Goal: Browse casually

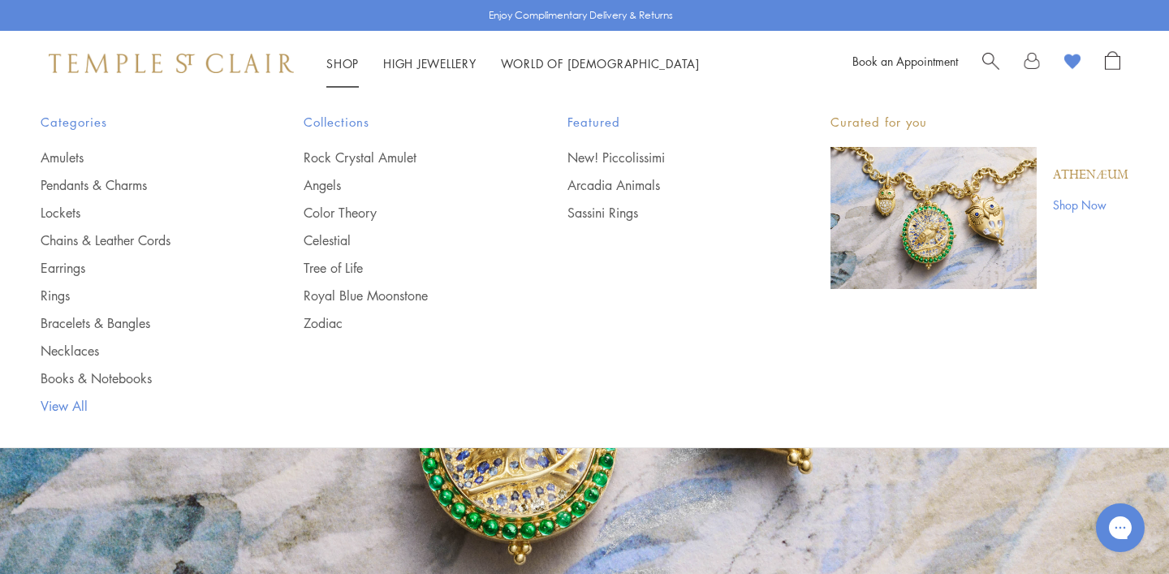
click at [74, 405] on link "View All" at bounding box center [140, 406] width 198 height 18
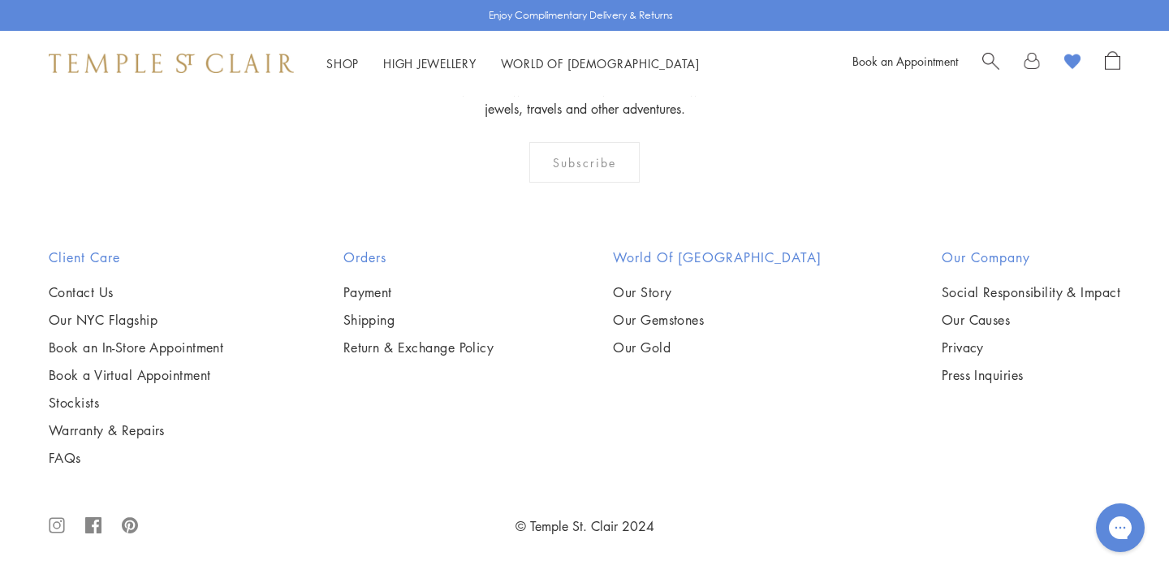
scroll to position [12791, 0]
click at [0, 0] on img at bounding box center [0, 0] width 0 height 0
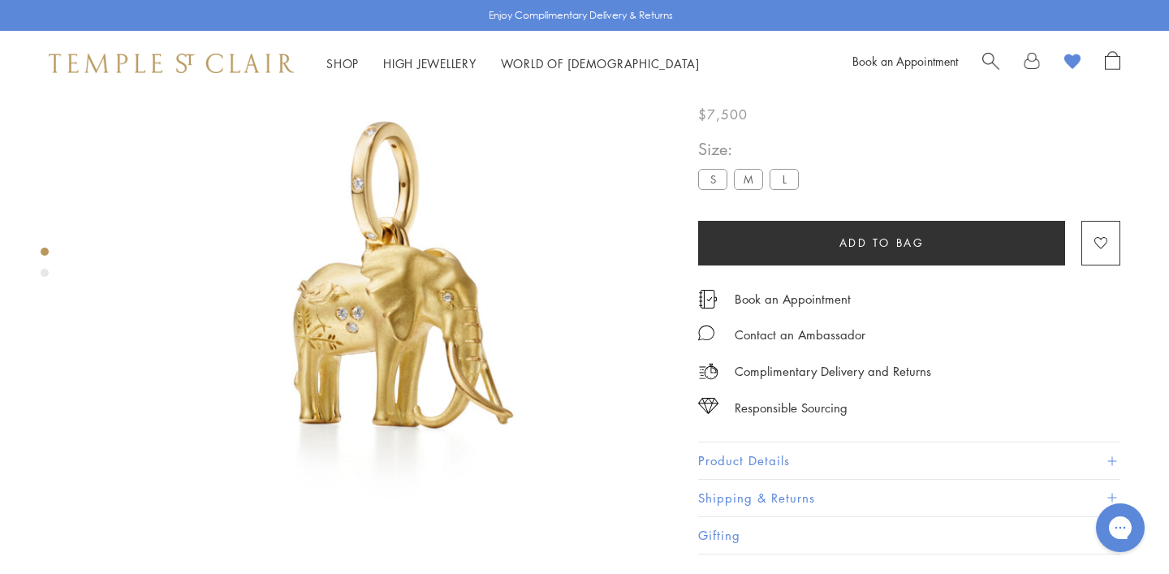
click at [45, 274] on div "Product gallery navigation" at bounding box center [45, 273] width 8 height 8
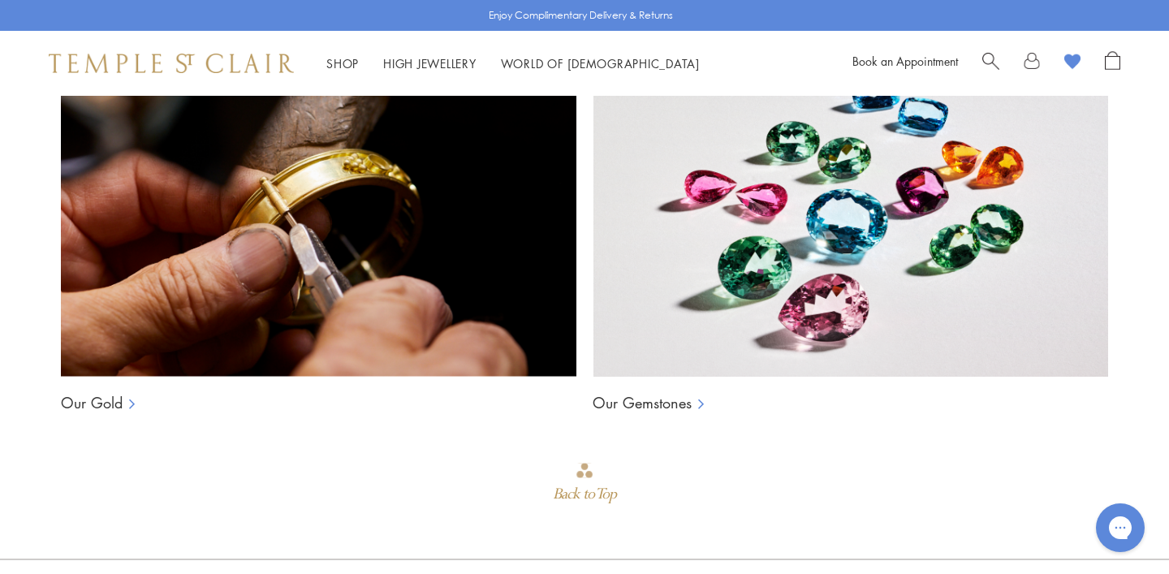
scroll to position [1235, 0]
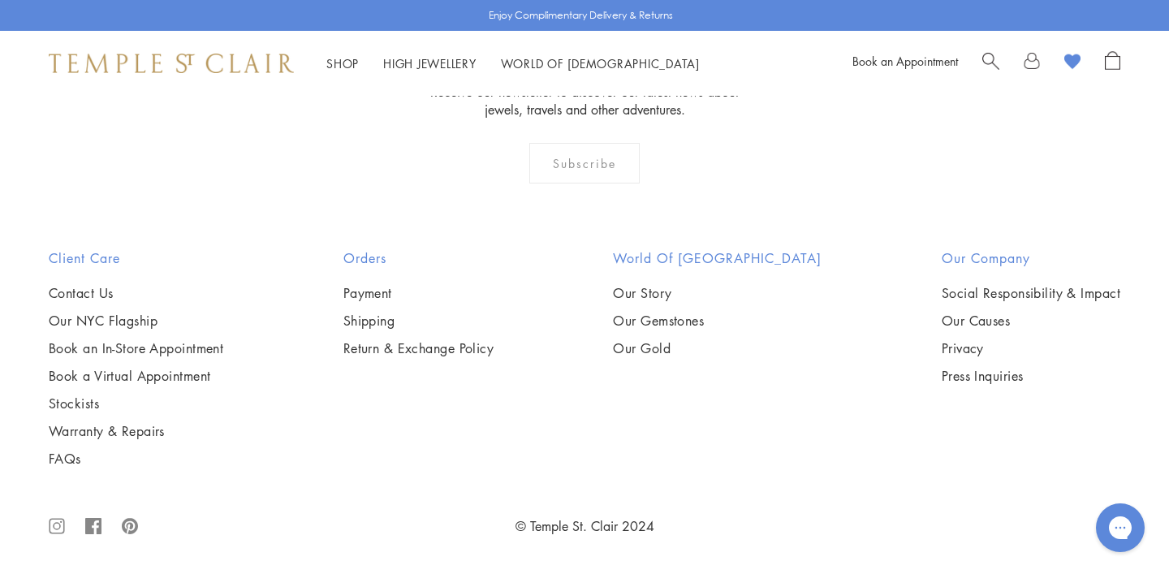
scroll to position [8687, 0]
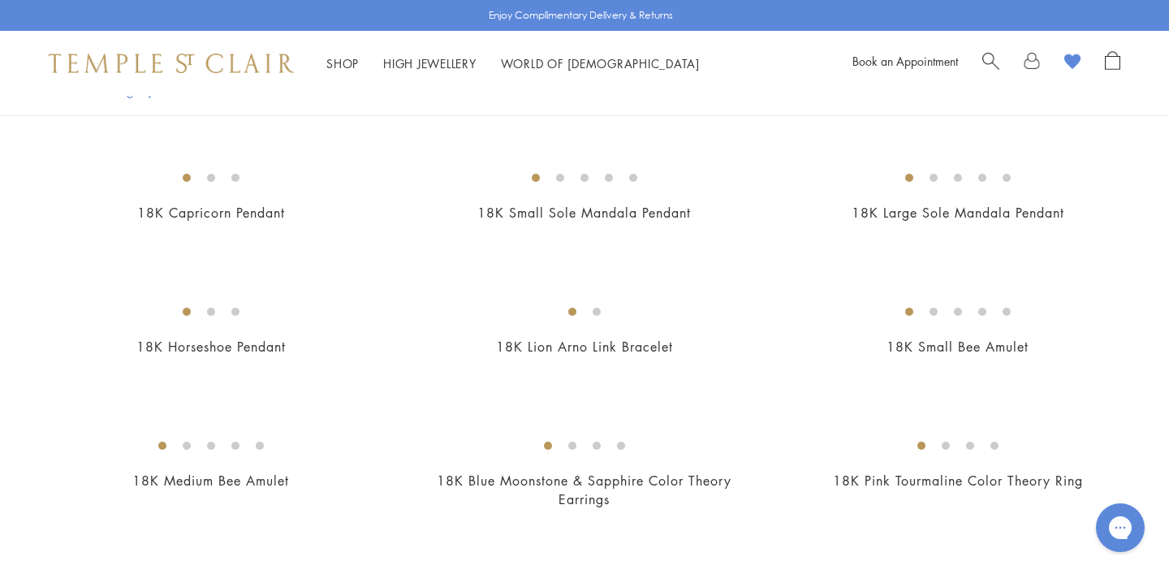
scroll to position [1669, 0]
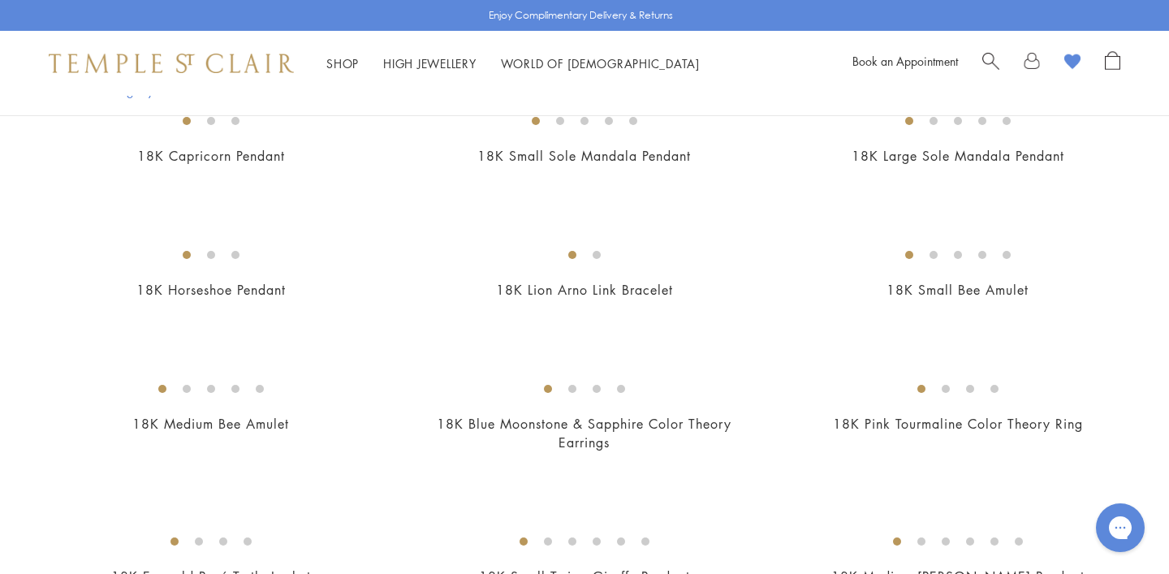
click at [0, 0] on img at bounding box center [0, 0] width 0 height 0
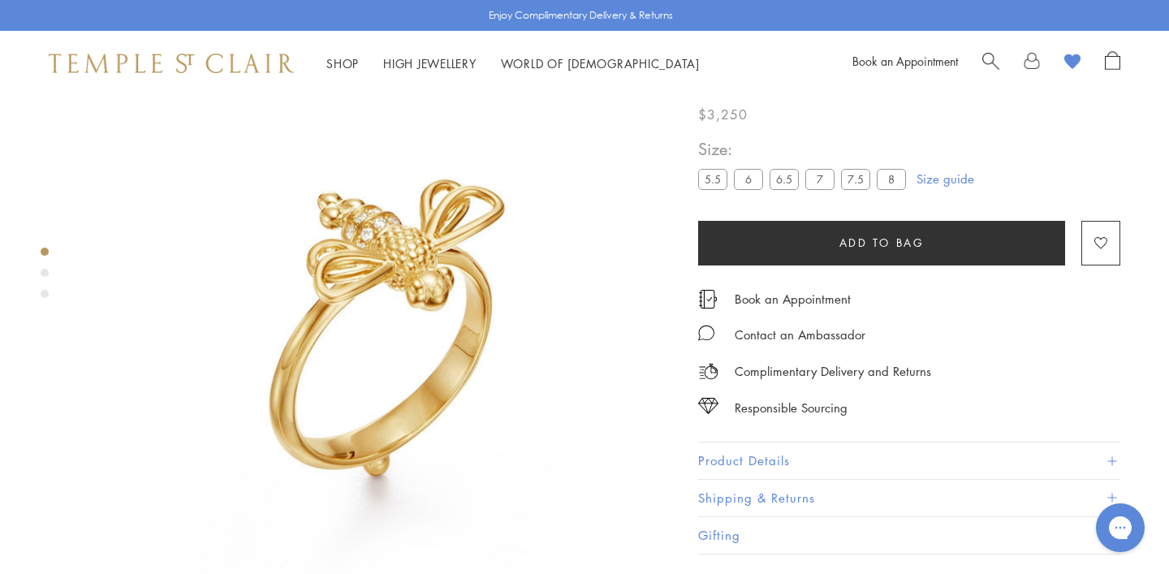
click at [42, 272] on div "Product gallery navigation" at bounding box center [45, 273] width 8 height 8
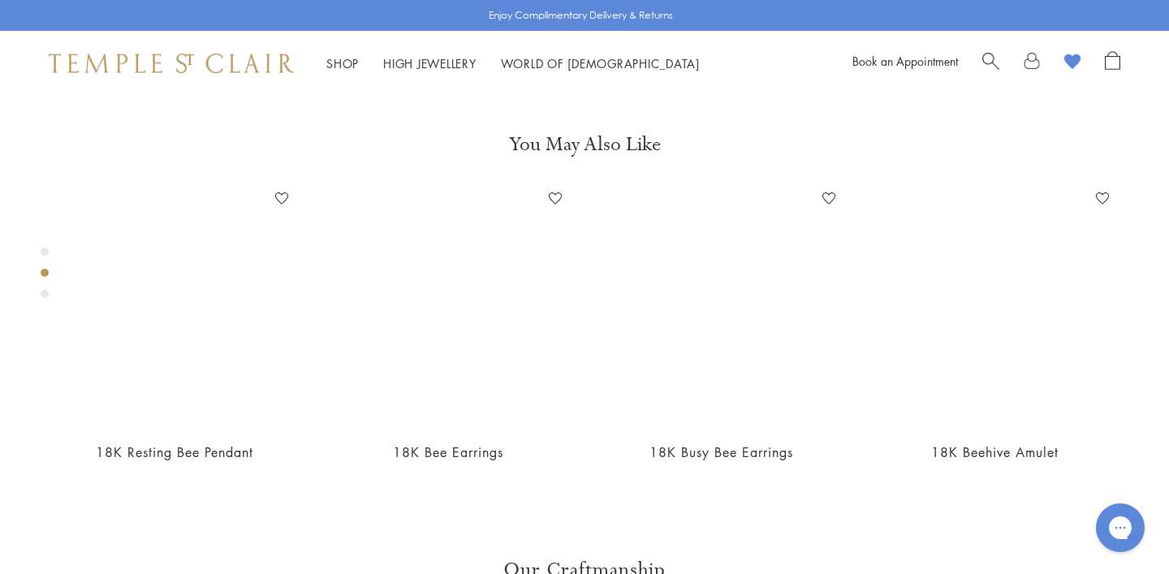
scroll to position [624, 0]
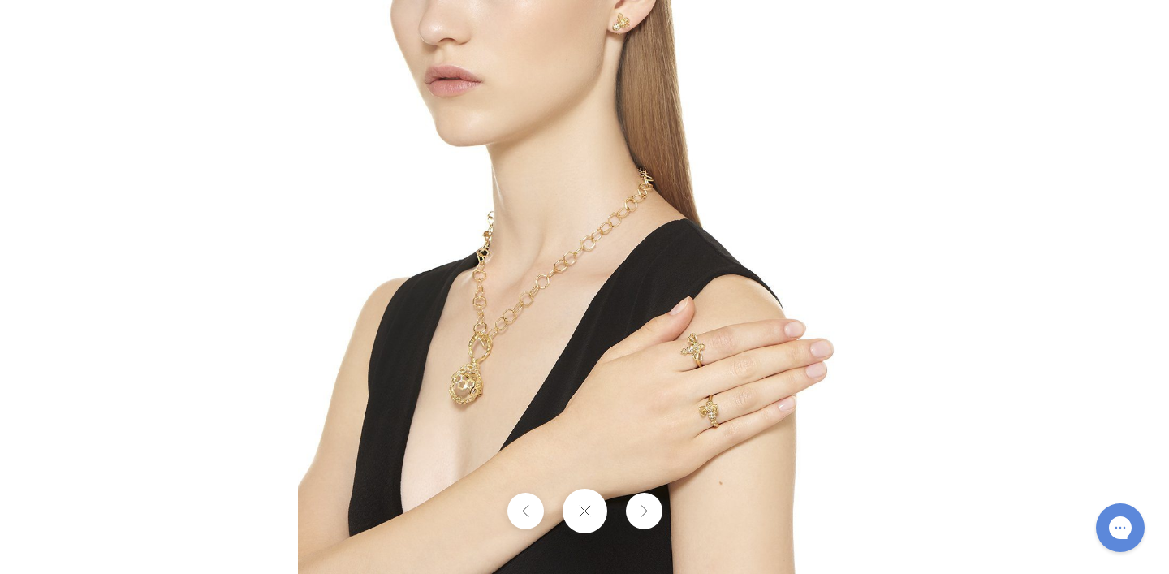
click at [694, 361] on img at bounding box center [585, 287] width 574 height 574
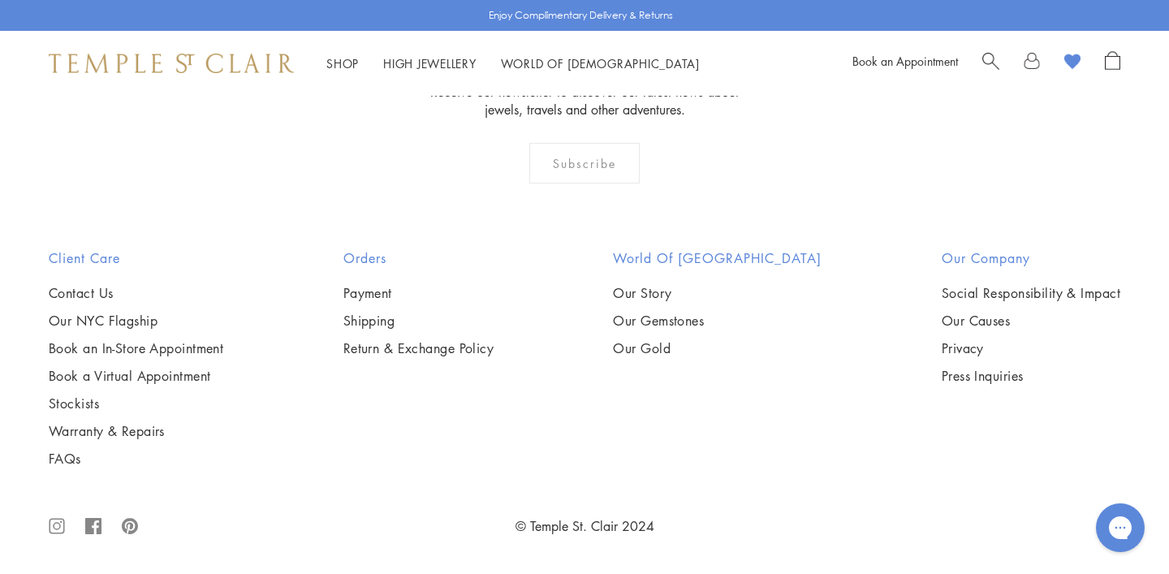
scroll to position [6084, 0]
click at [0, 0] on img at bounding box center [0, 0] width 0 height 0
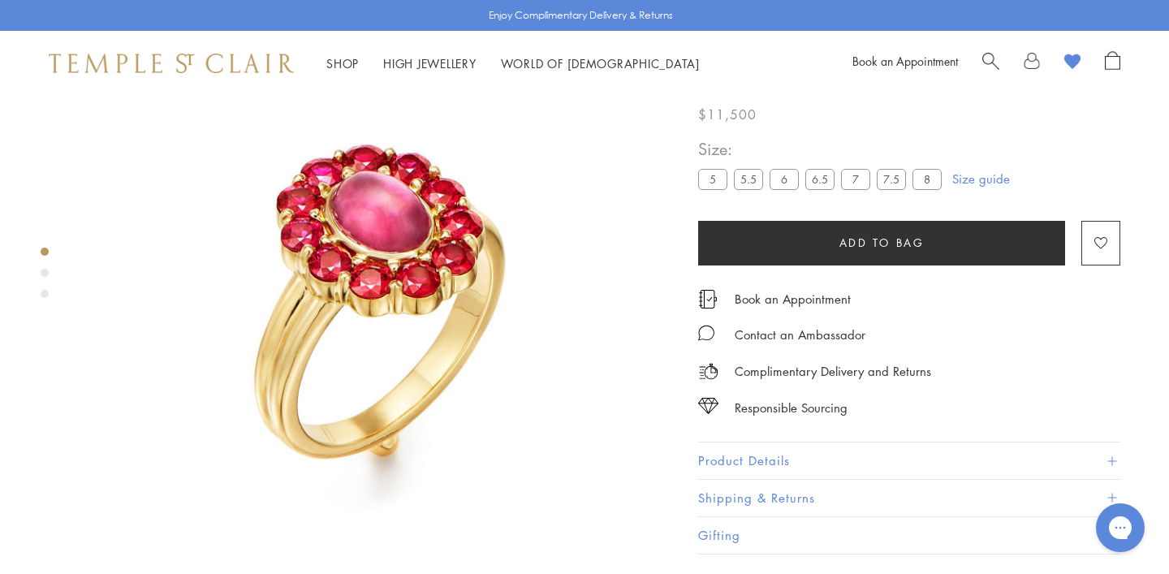
click at [45, 273] on div "Product gallery navigation" at bounding box center [45, 273] width 8 height 8
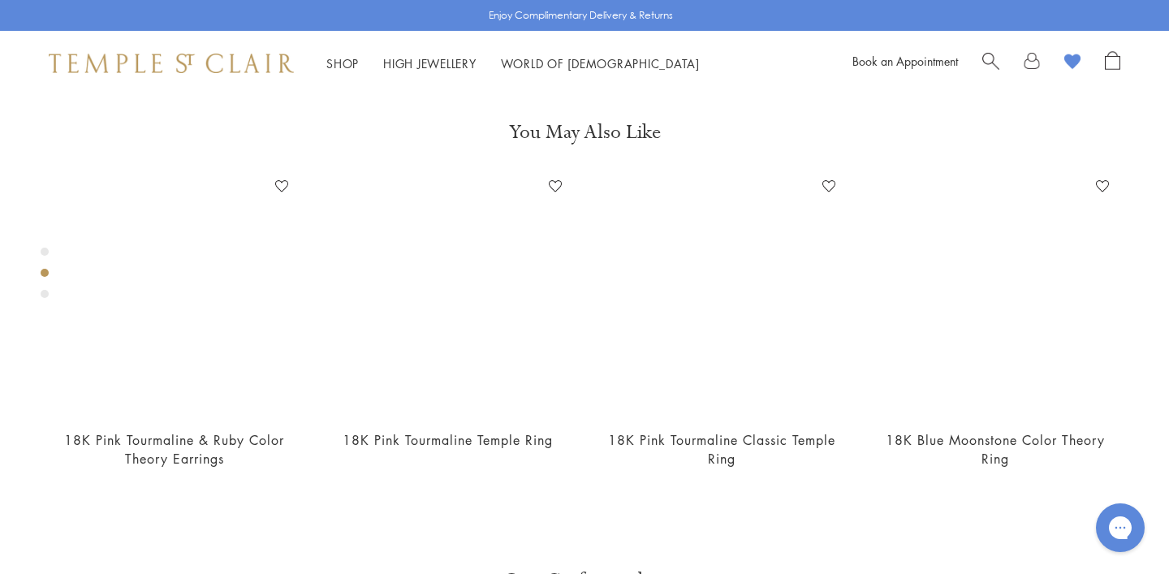
scroll to position [624, 0]
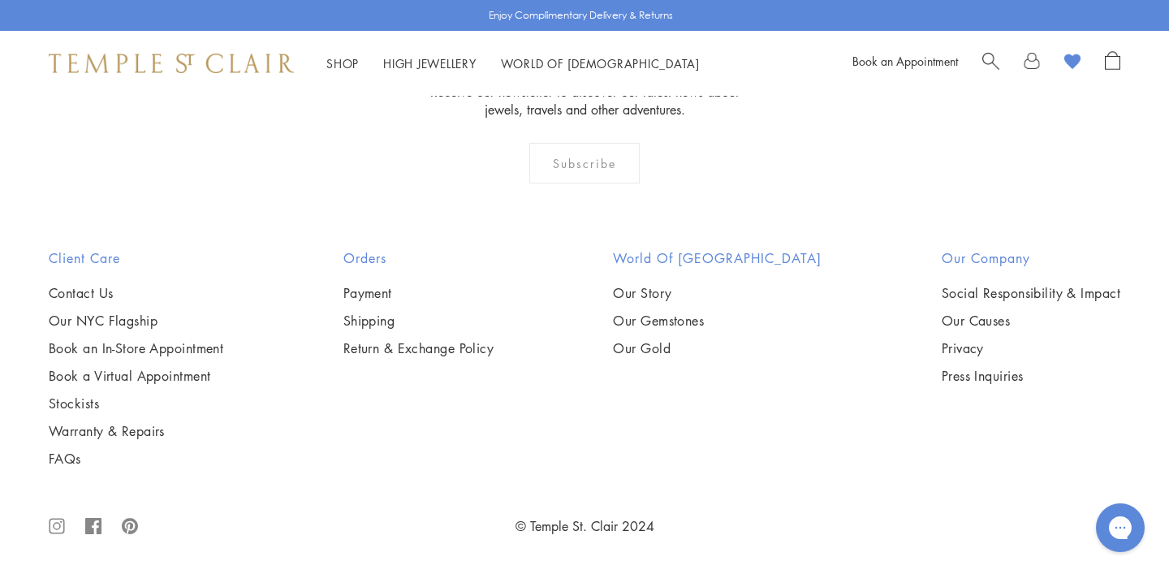
scroll to position [7965, 0]
click at [0, 0] on img at bounding box center [0, 0] width 0 height 0
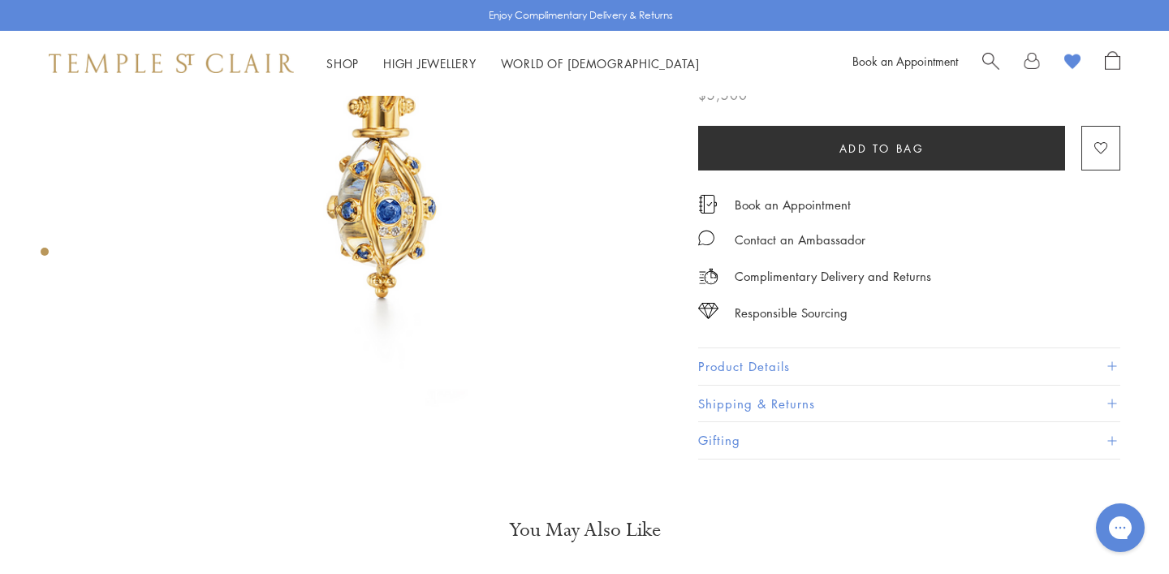
scroll to position [201, 0]
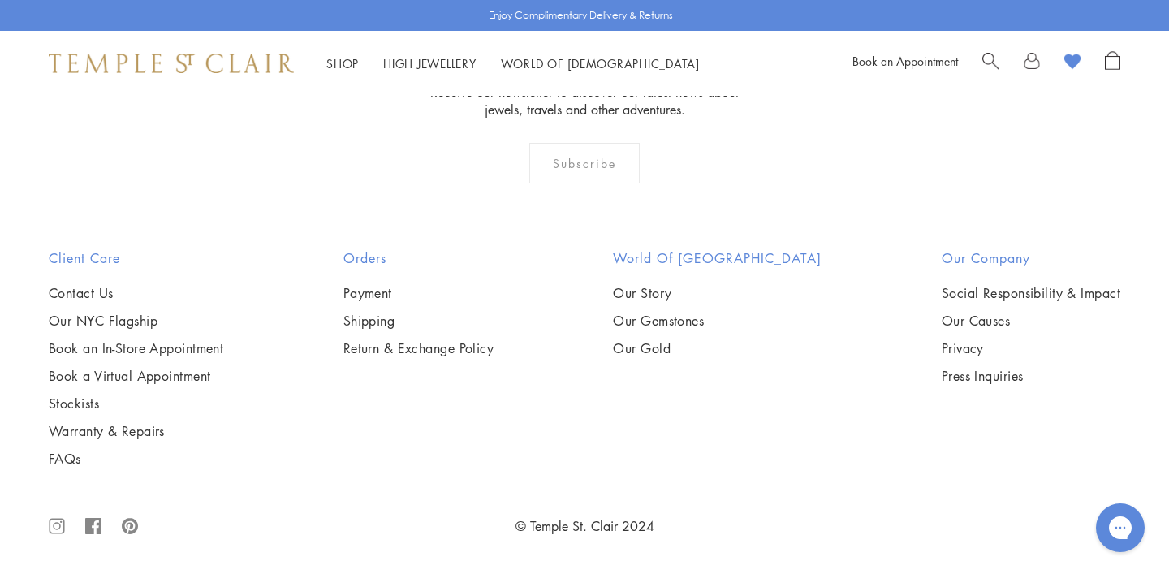
scroll to position [8735, 0]
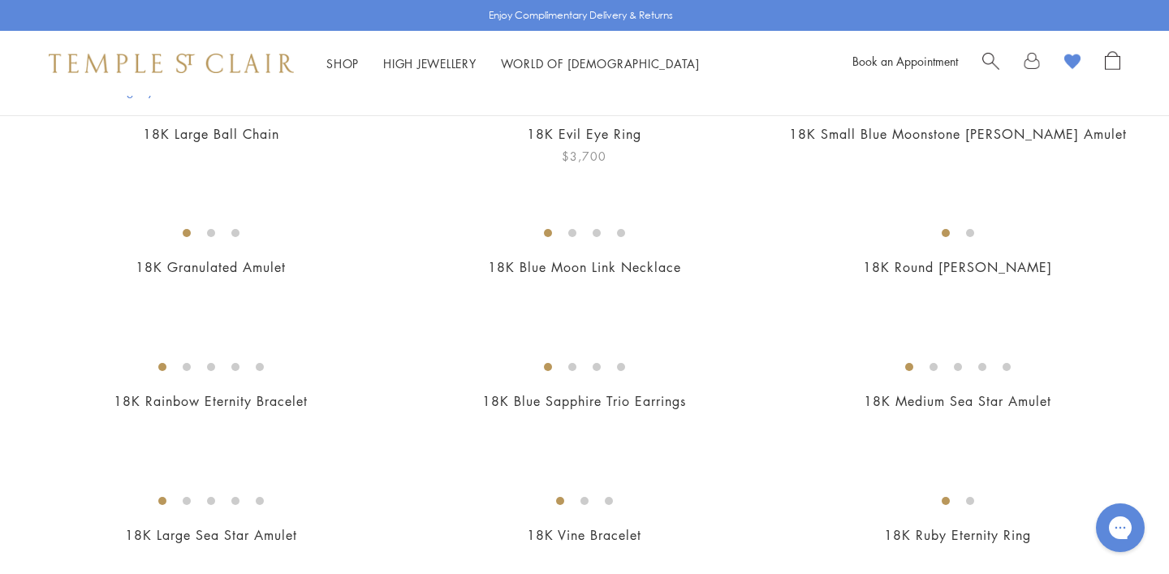
scroll to position [210, 0]
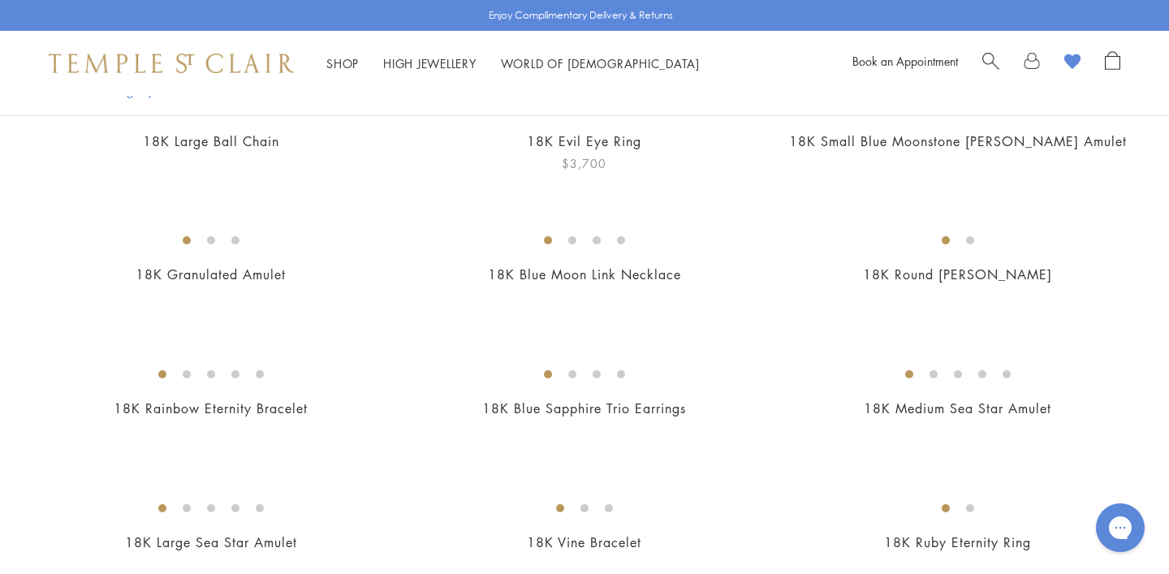
click at [0, 0] on img at bounding box center [0, 0] width 0 height 0
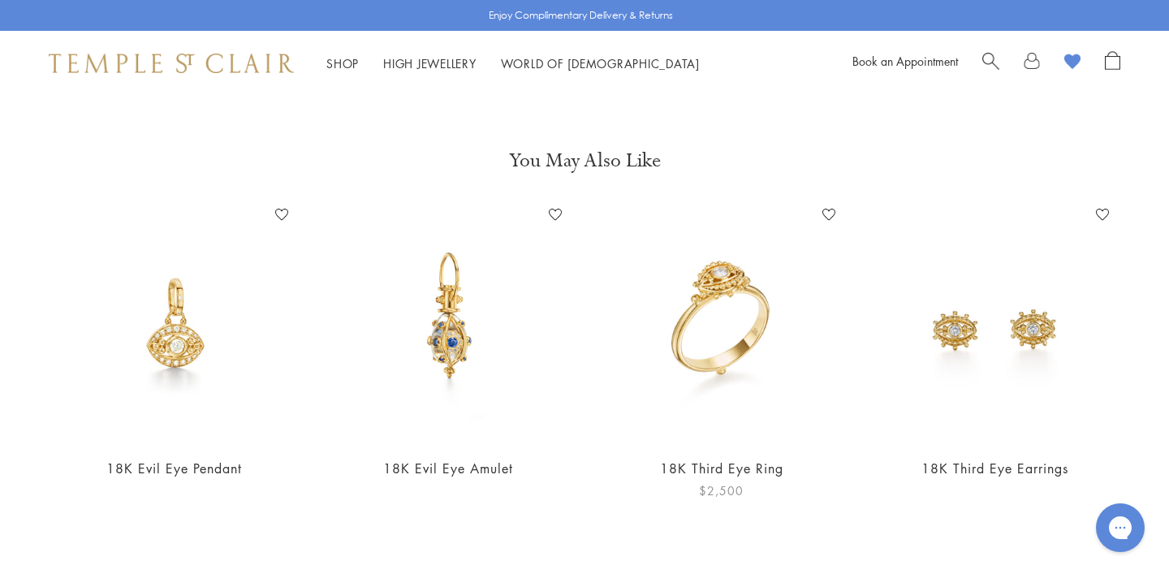
scroll to position [622, 0]
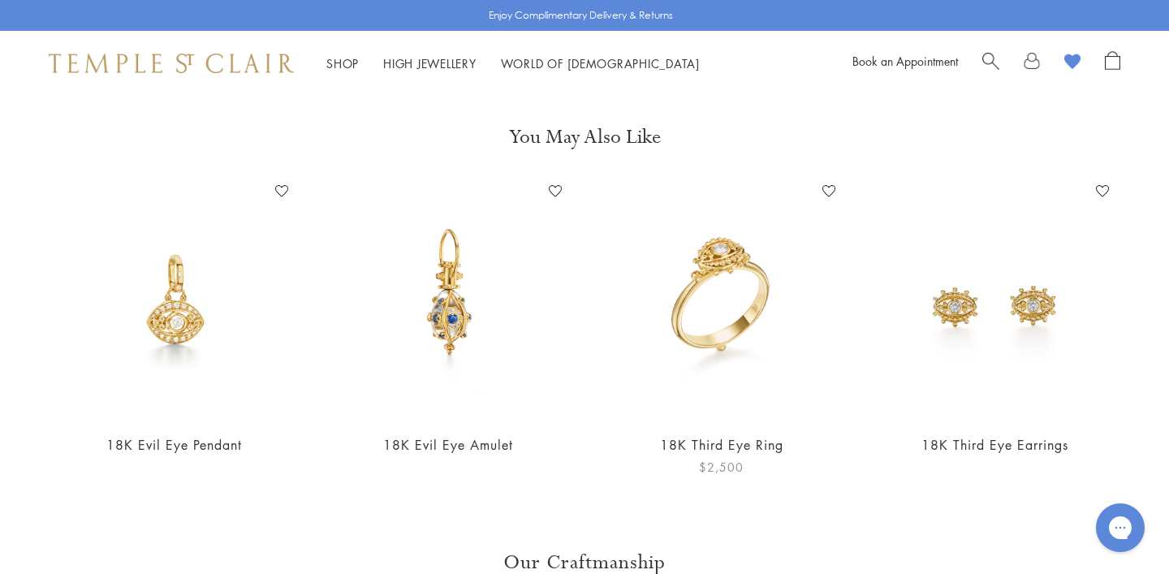
click at [730, 344] on img at bounding box center [721, 299] width 241 height 241
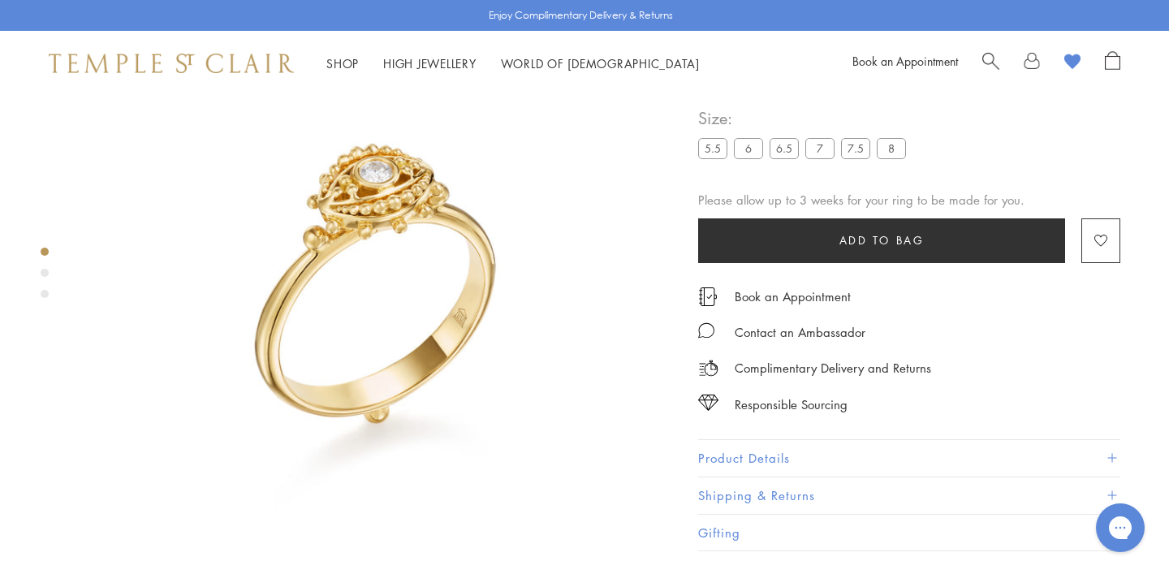
click at [44, 270] on div "Product gallery navigation" at bounding box center [45, 273] width 8 height 8
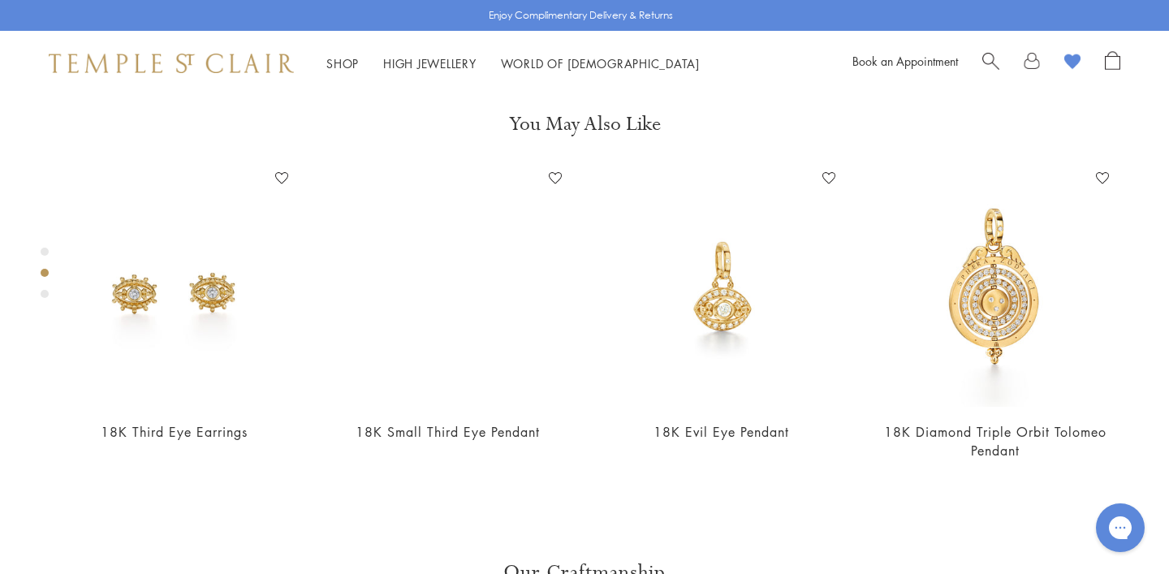
scroll to position [633, 0]
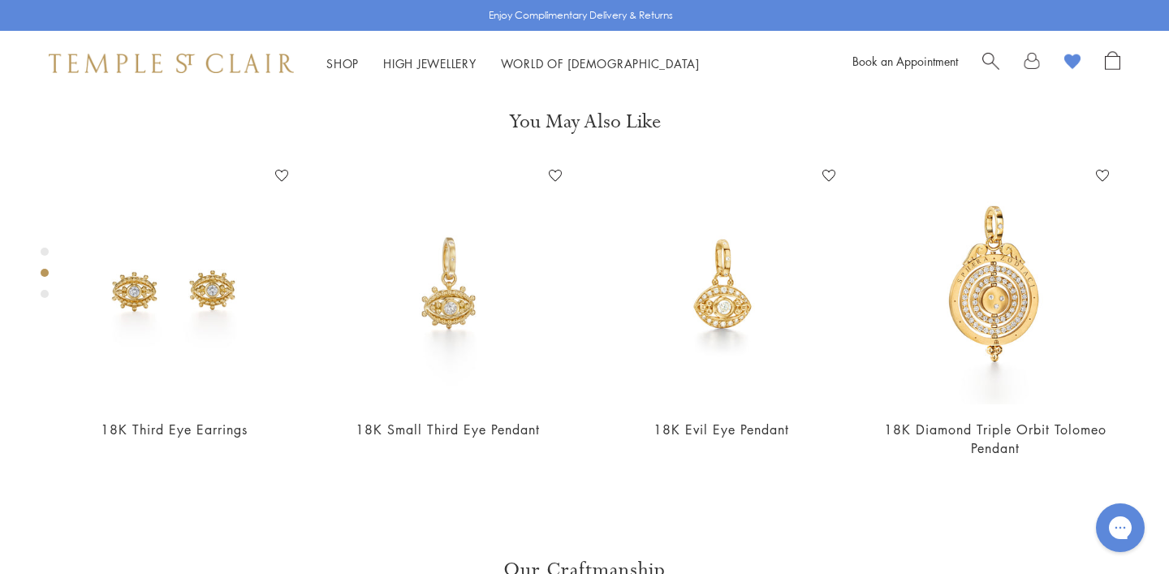
click at [44, 292] on div "Product gallery navigation" at bounding box center [45, 294] width 8 height 8
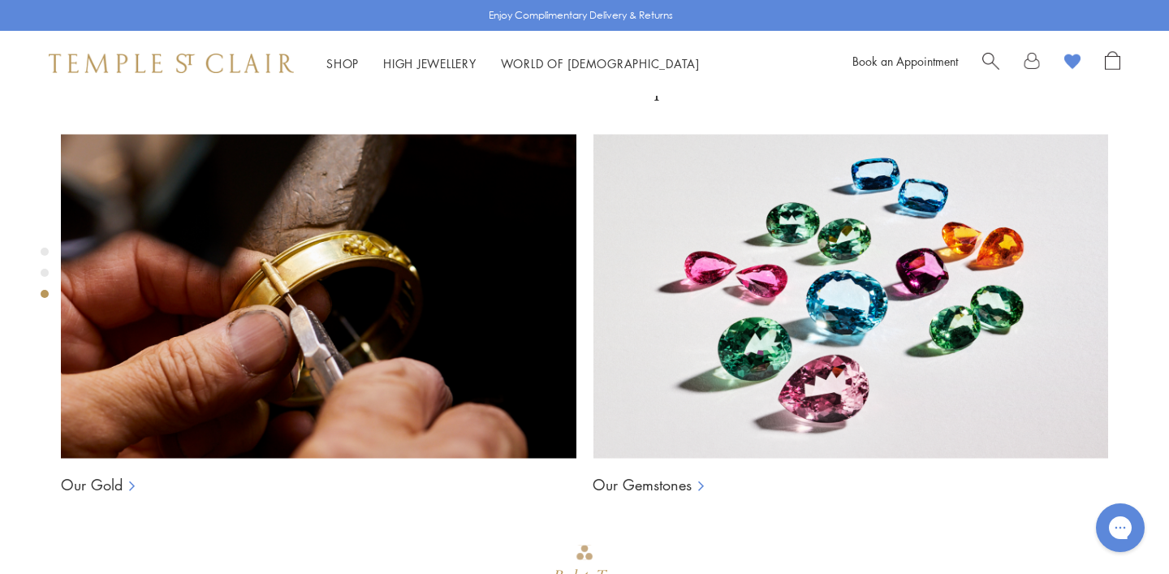
scroll to position [1216, 0]
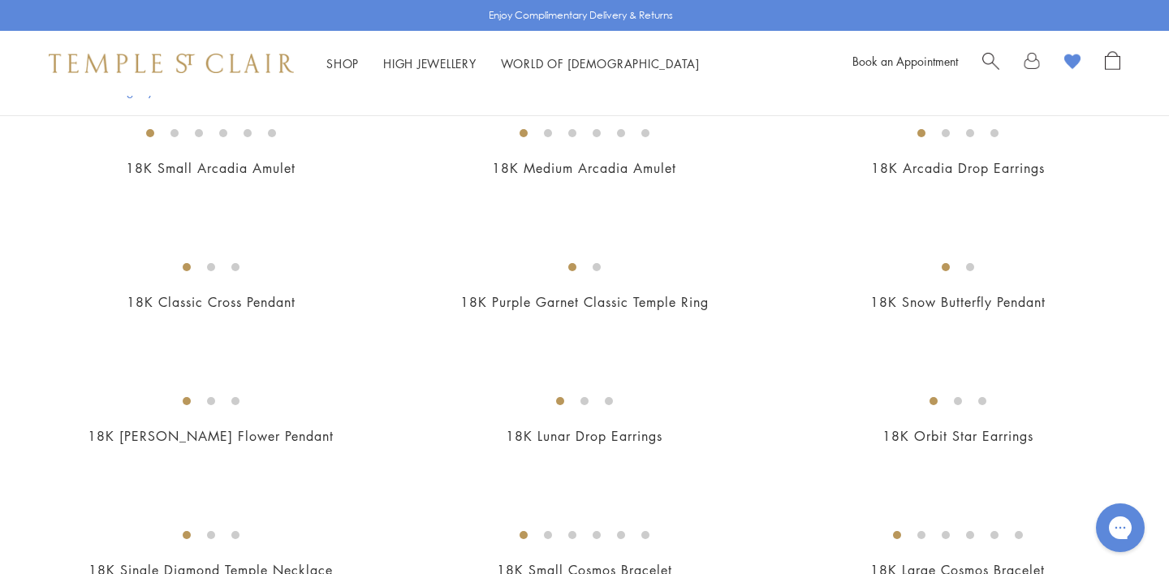
scroll to position [2035, 0]
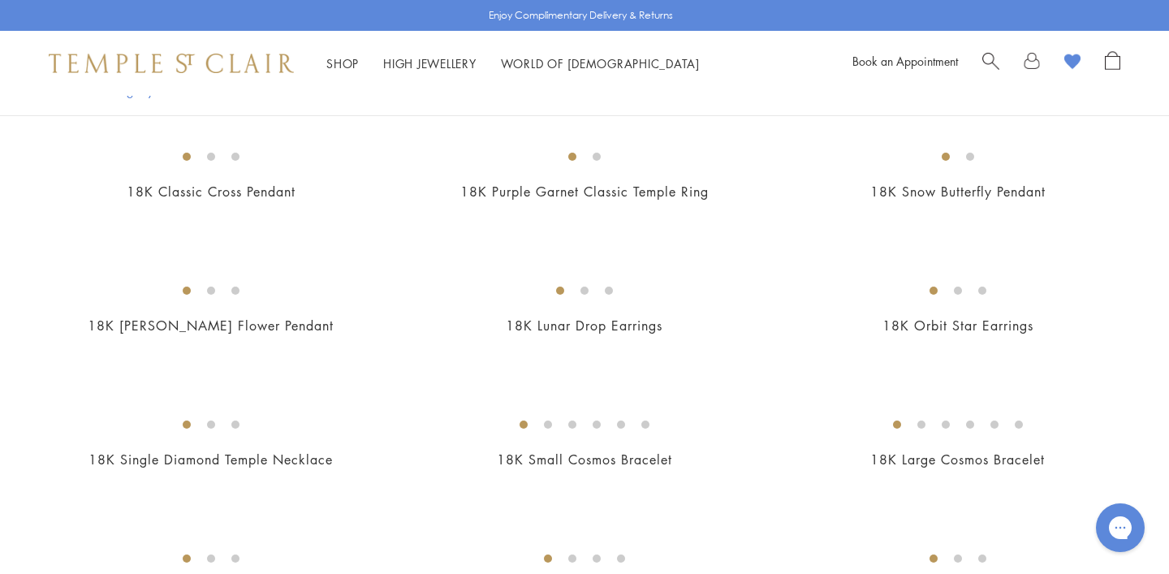
click at [0, 0] on img at bounding box center [0, 0] width 0 height 0
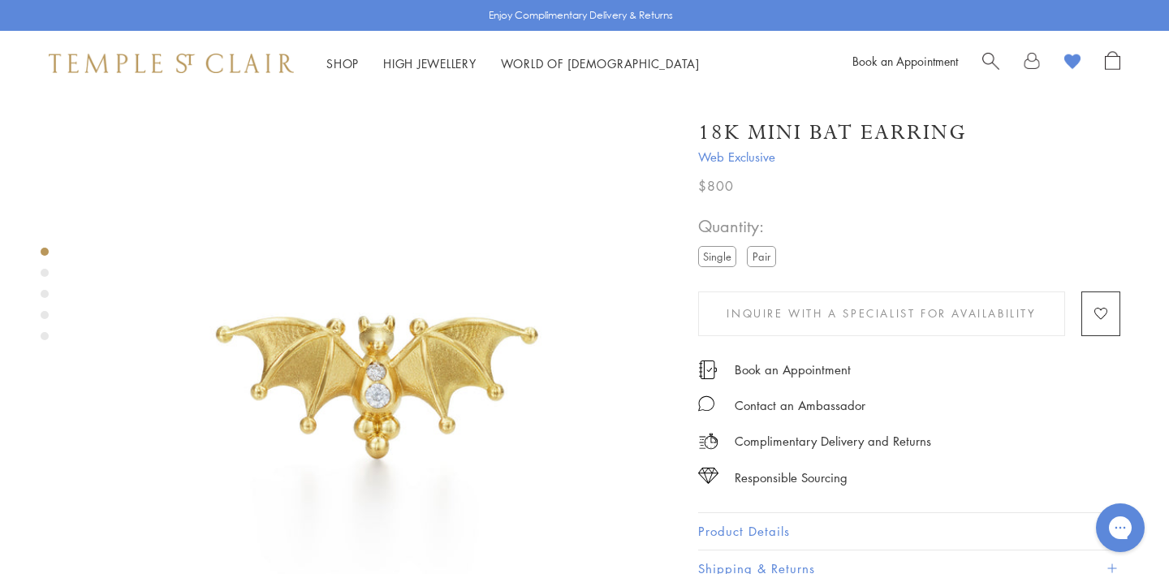
click at [43, 274] on div "Product gallery navigation" at bounding box center [45, 273] width 8 height 8
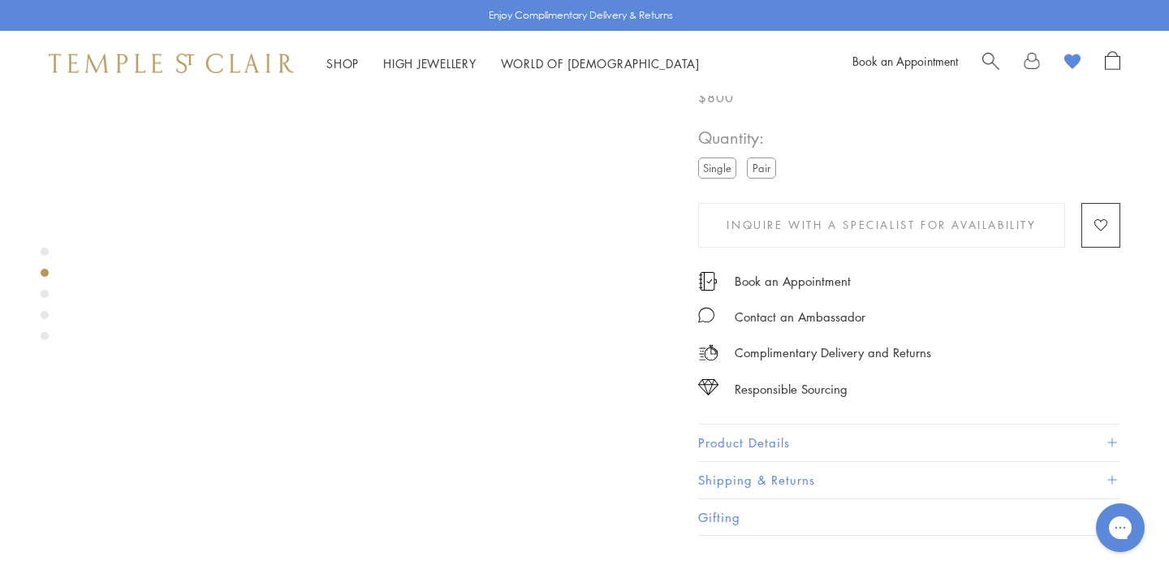
scroll to position [624, 0]
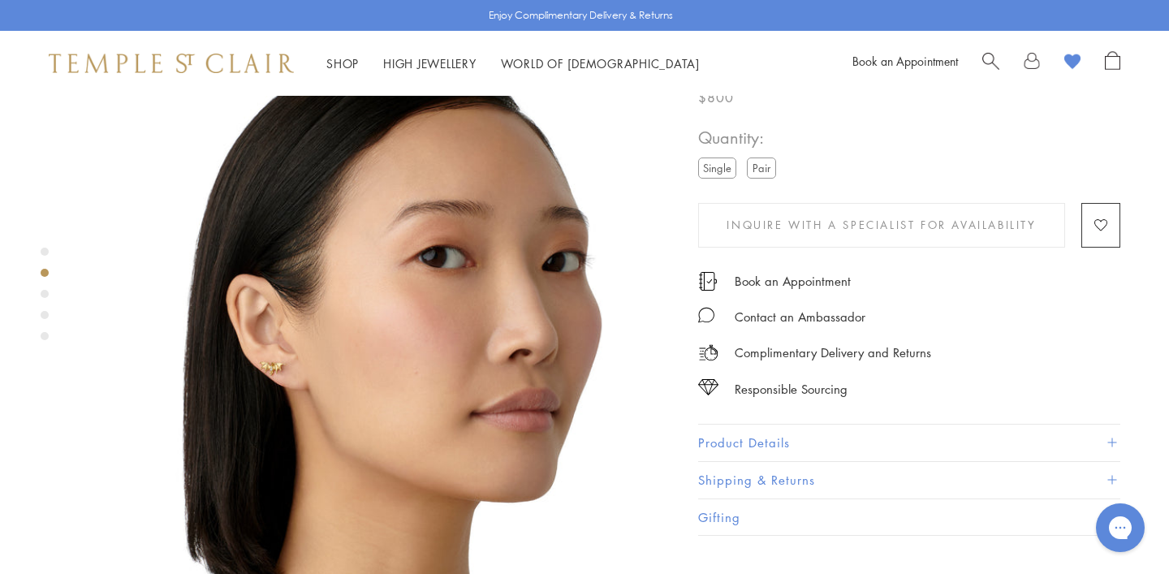
click at [43, 292] on div "Product gallery navigation" at bounding box center [45, 294] width 8 height 8
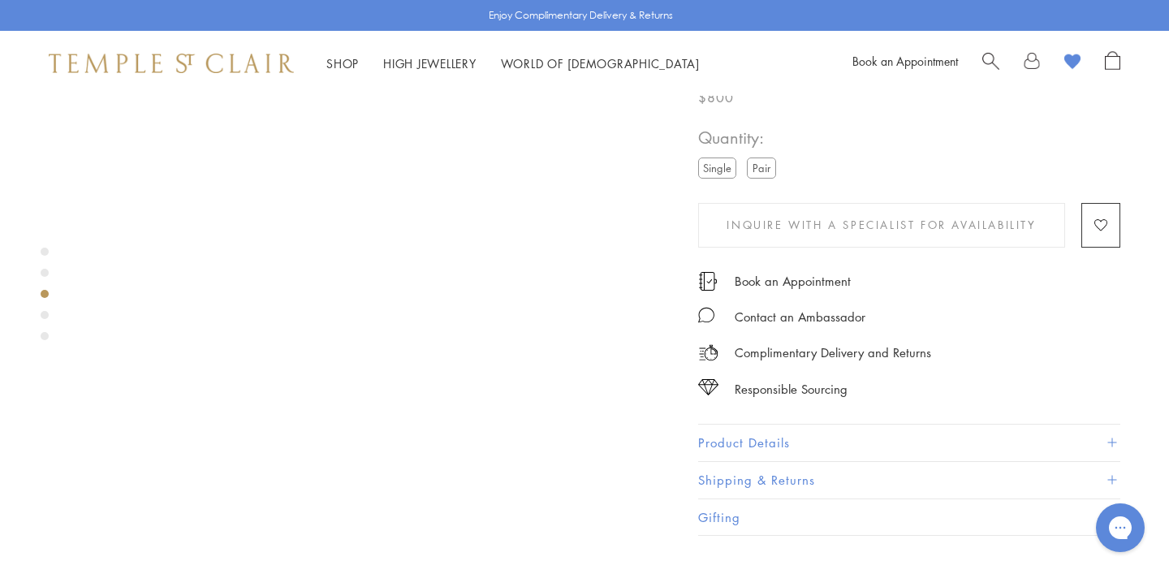
scroll to position [1217, 0]
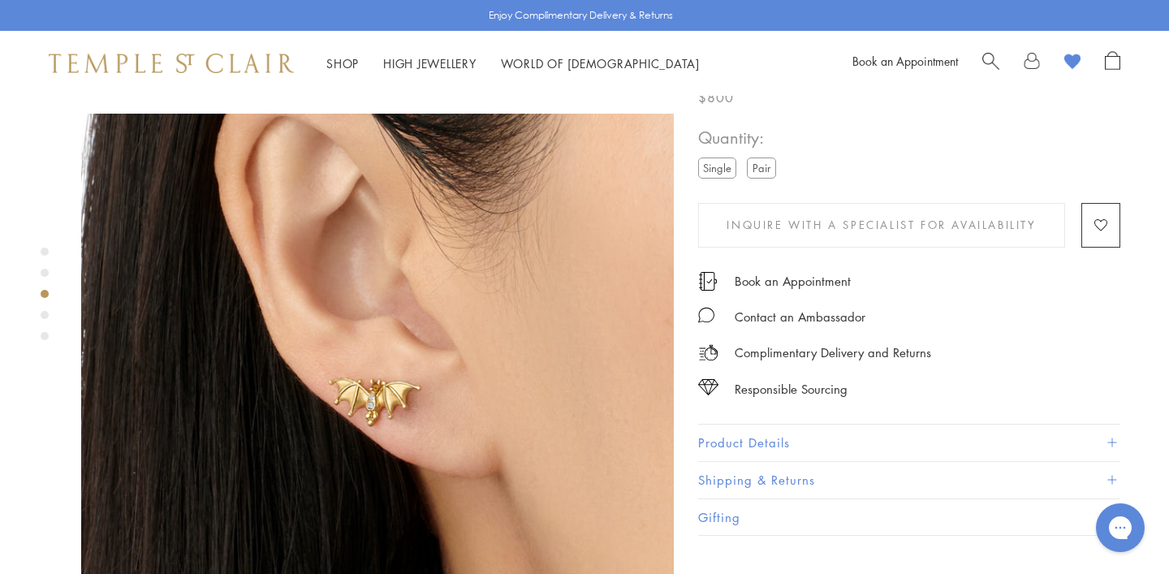
click at [45, 313] on div "Product gallery navigation" at bounding box center [45, 315] width 8 height 8
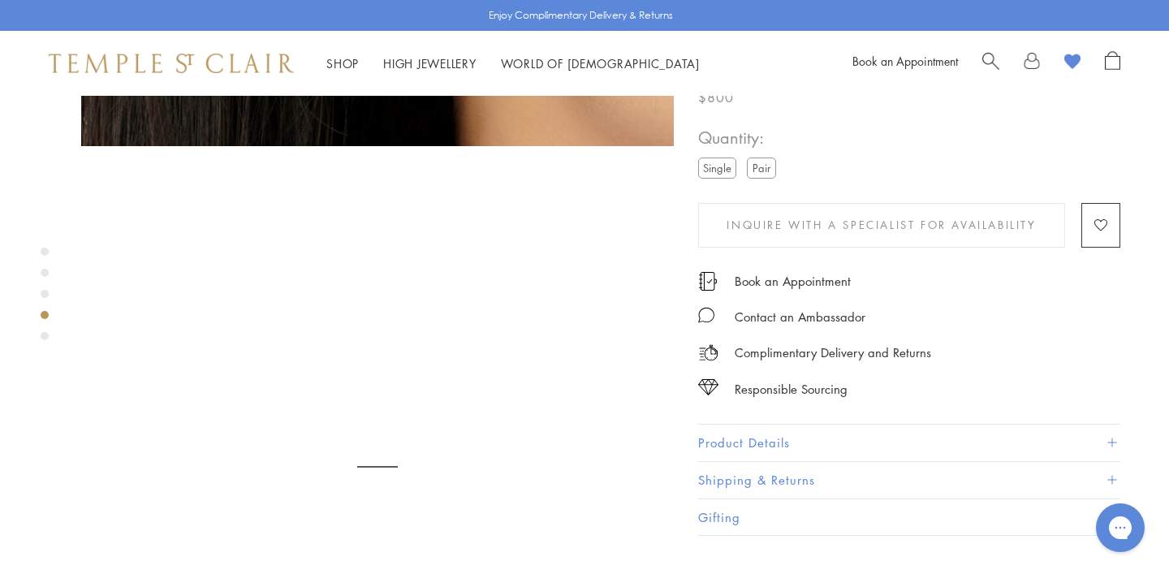
scroll to position [1809, 0]
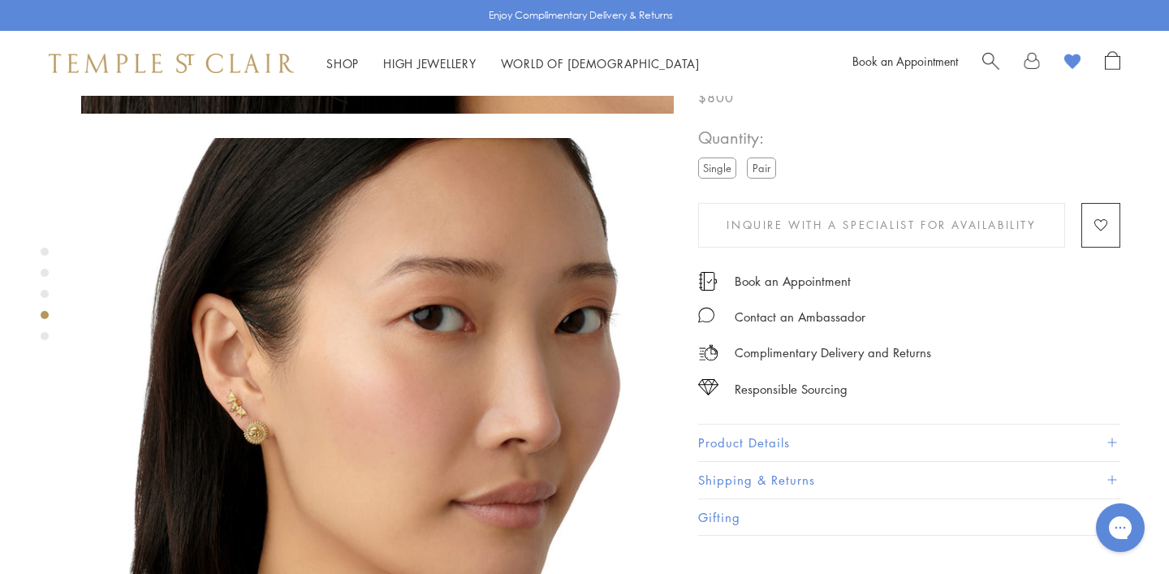
click at [45, 332] on div "Product gallery navigation" at bounding box center [45, 336] width 8 height 8
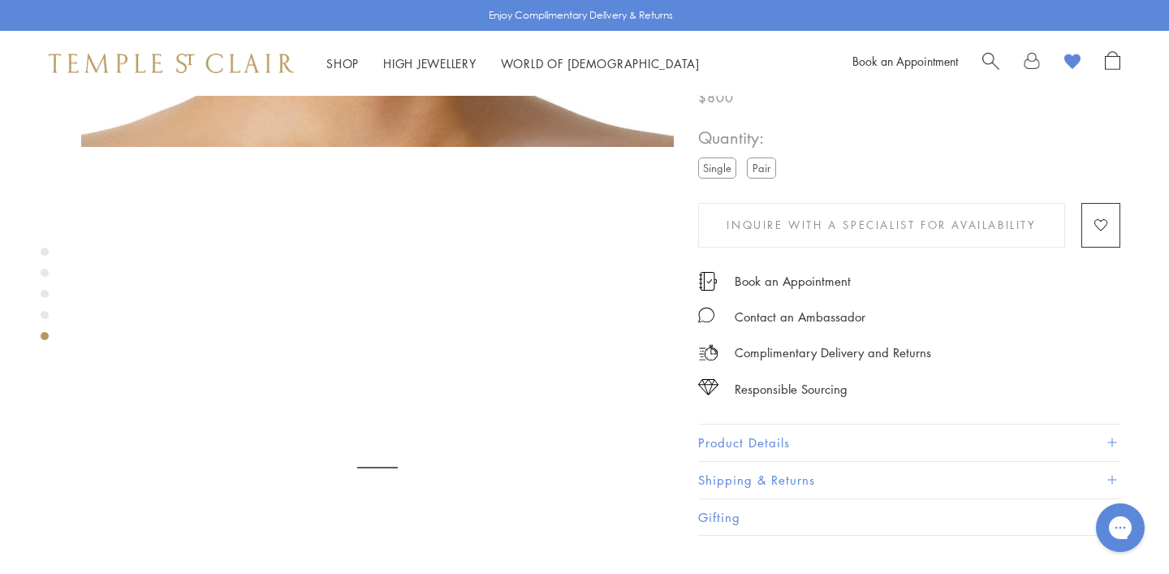
scroll to position [2402, 0]
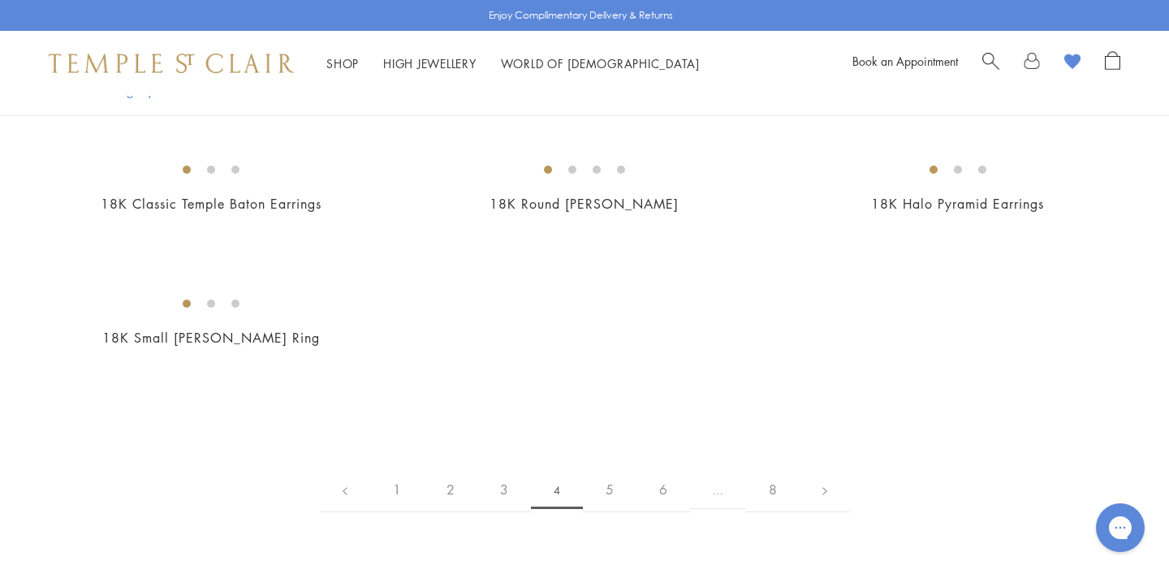
scroll to position [2562, 0]
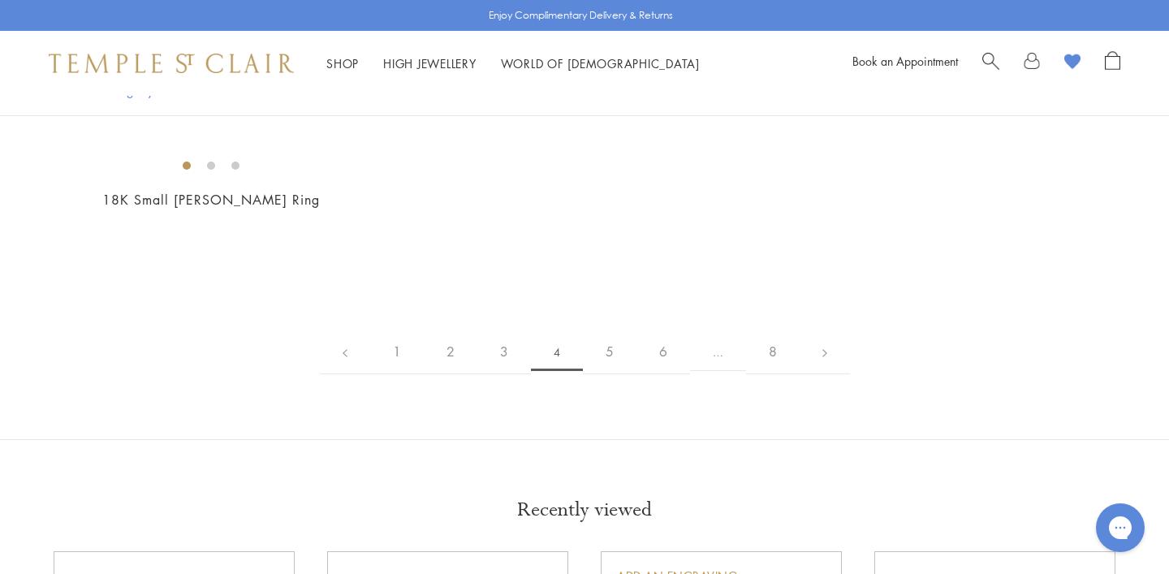
click at [0, 0] on img at bounding box center [0, 0] width 0 height 0
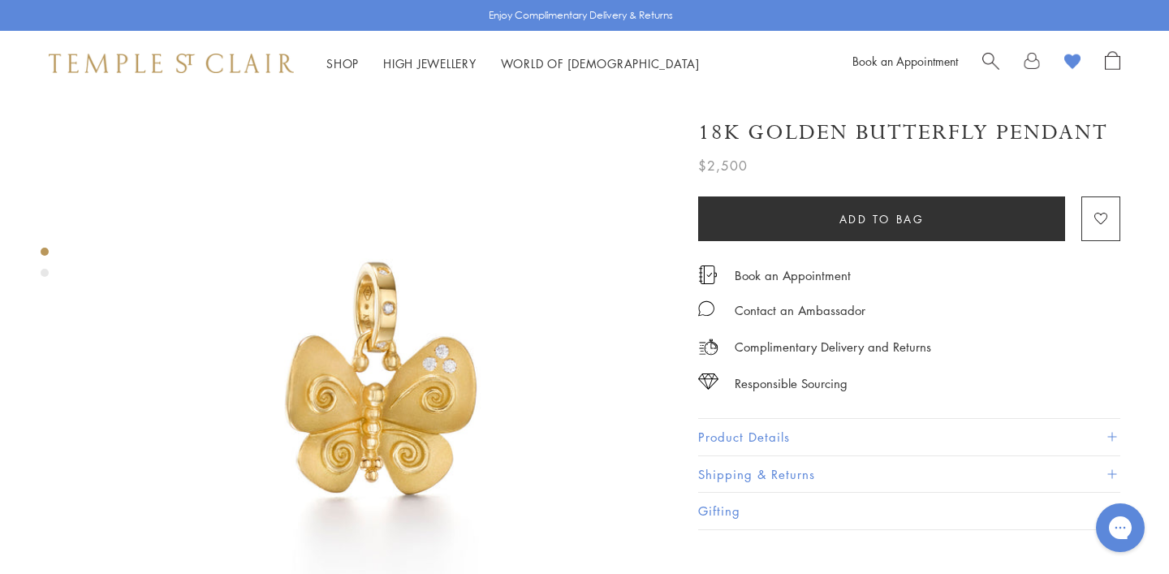
click at [45, 272] on div "Product gallery navigation" at bounding box center [45, 273] width 8 height 8
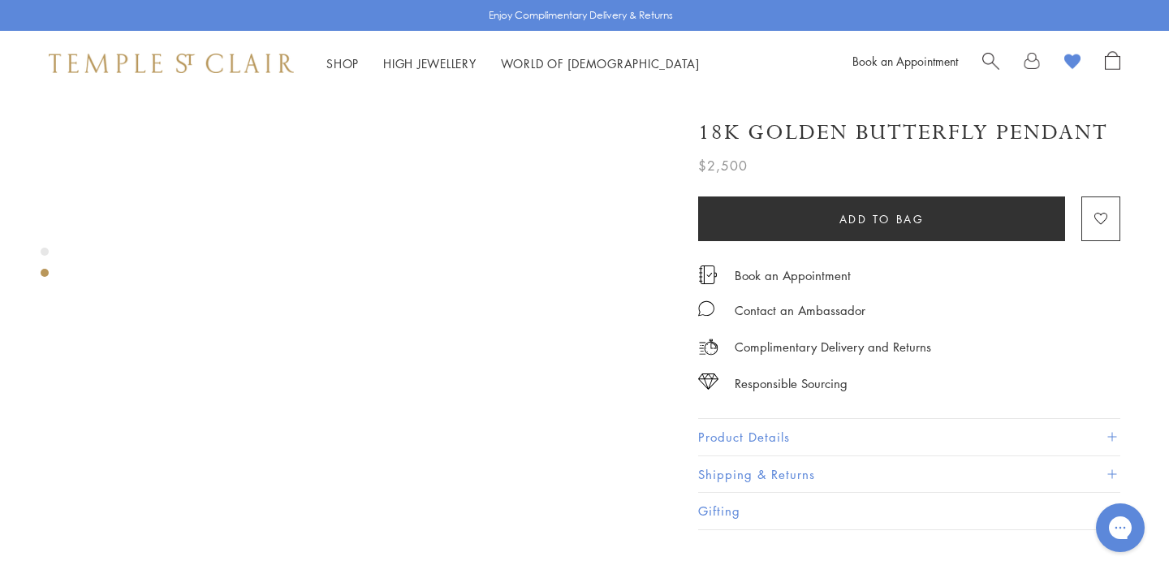
scroll to position [708, 0]
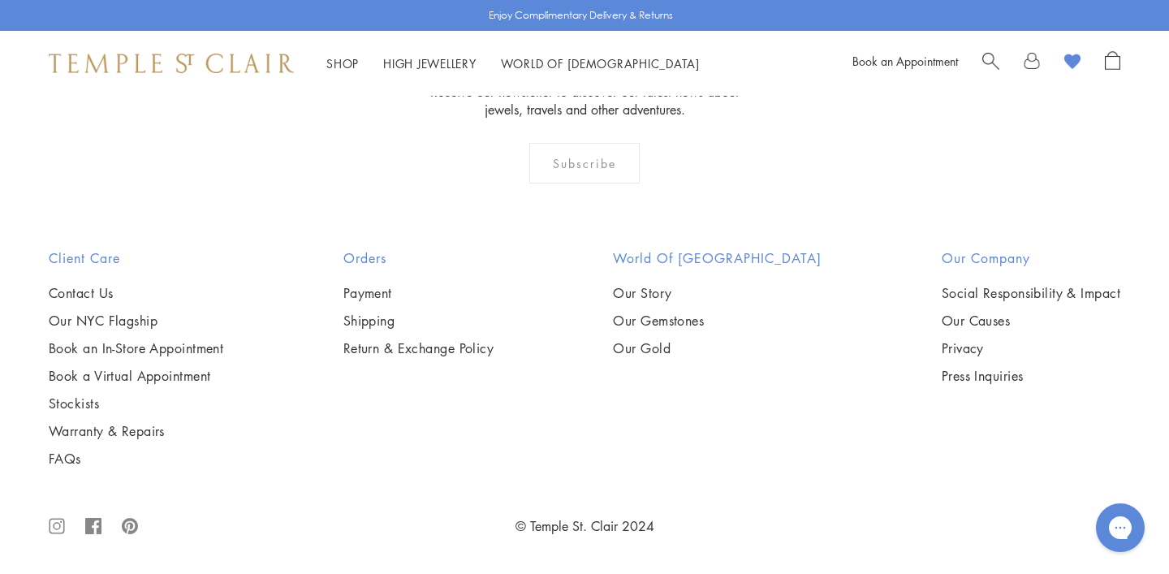
scroll to position [6069, 0]
click at [0, 0] on img at bounding box center [0, 0] width 0 height 0
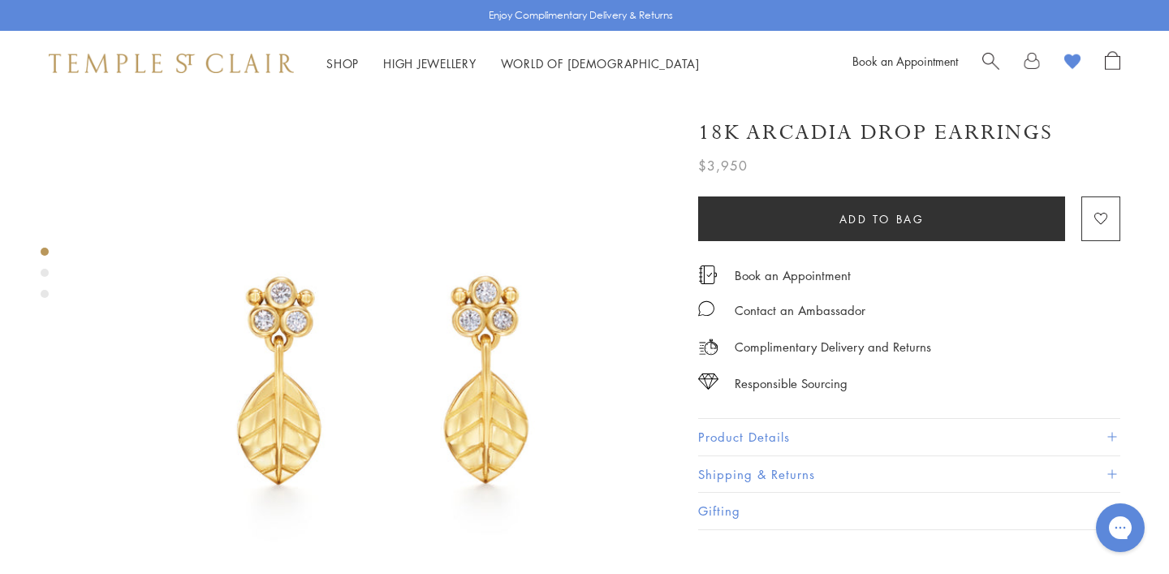
click at [44, 272] on div "Product gallery navigation" at bounding box center [45, 273] width 8 height 8
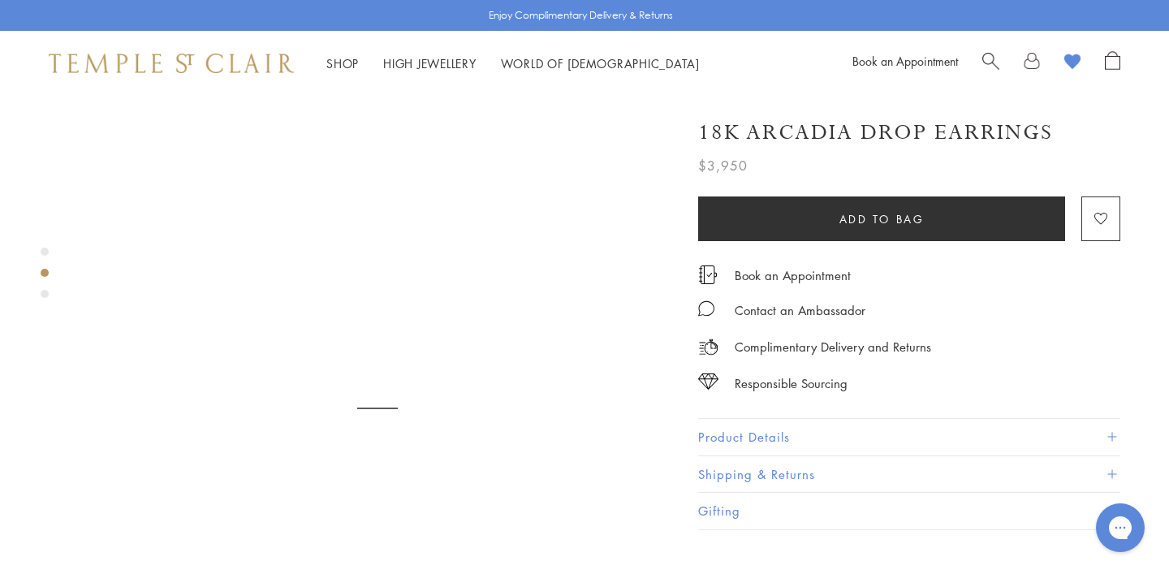
scroll to position [624, 0]
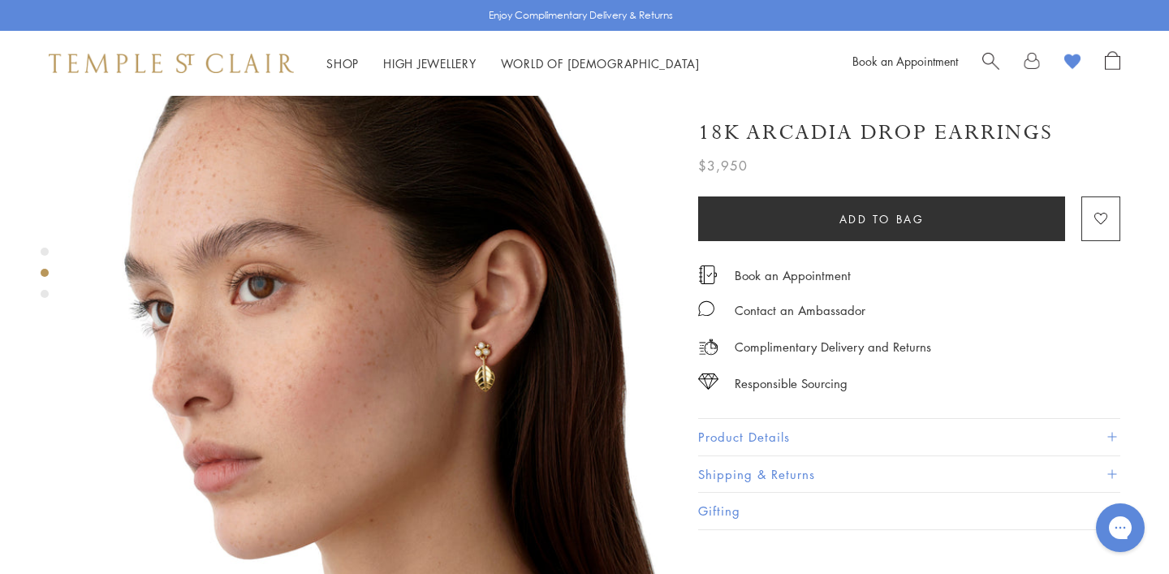
click at [45, 292] on div "Product gallery navigation" at bounding box center [45, 294] width 8 height 8
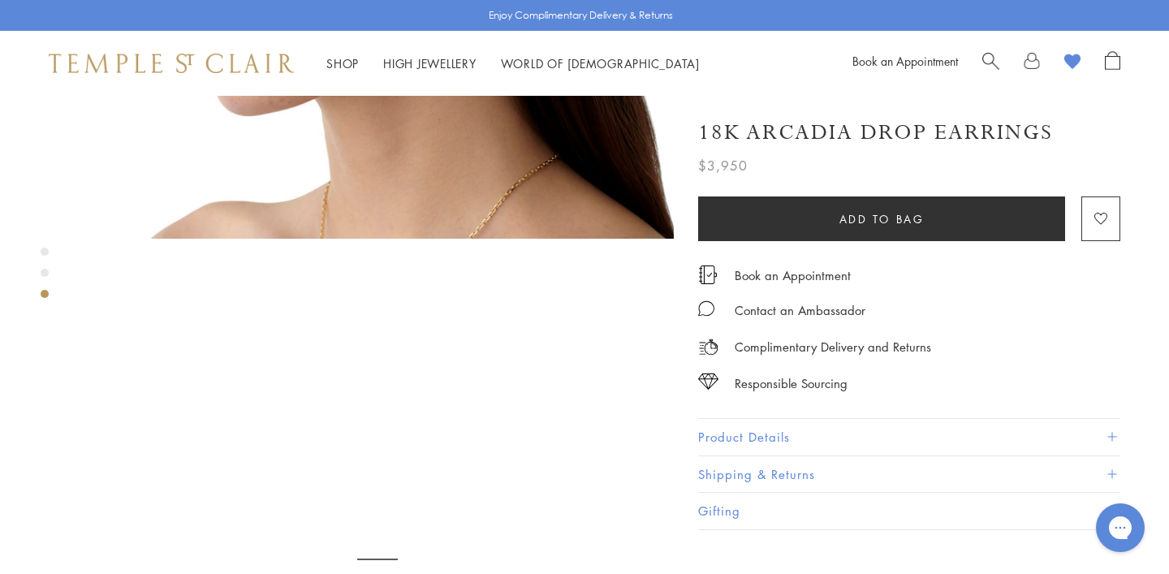
scroll to position [1217, 0]
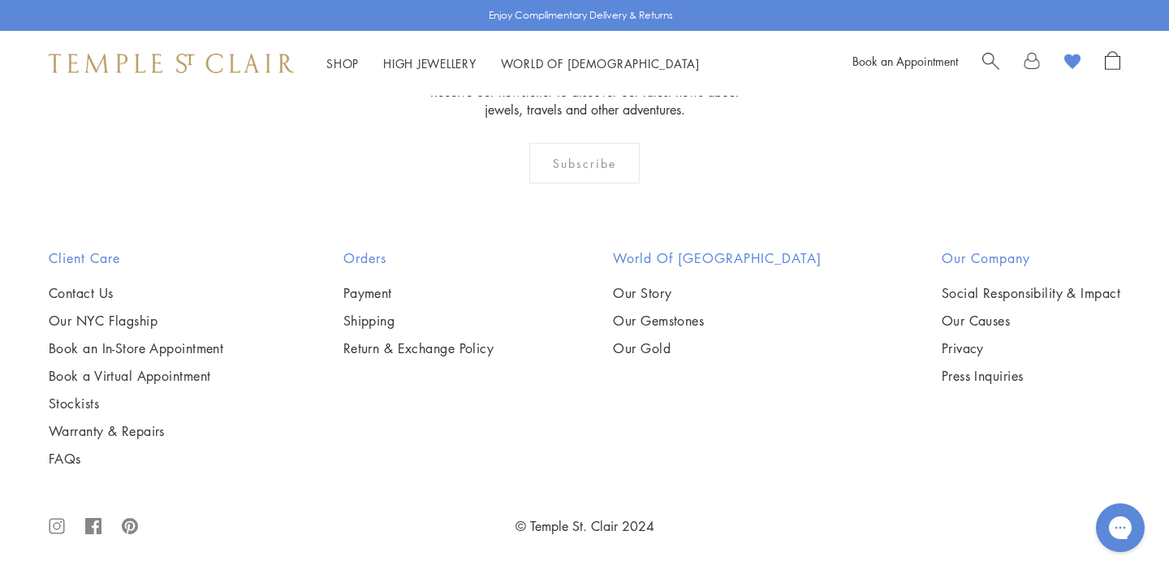
scroll to position [8590, 0]
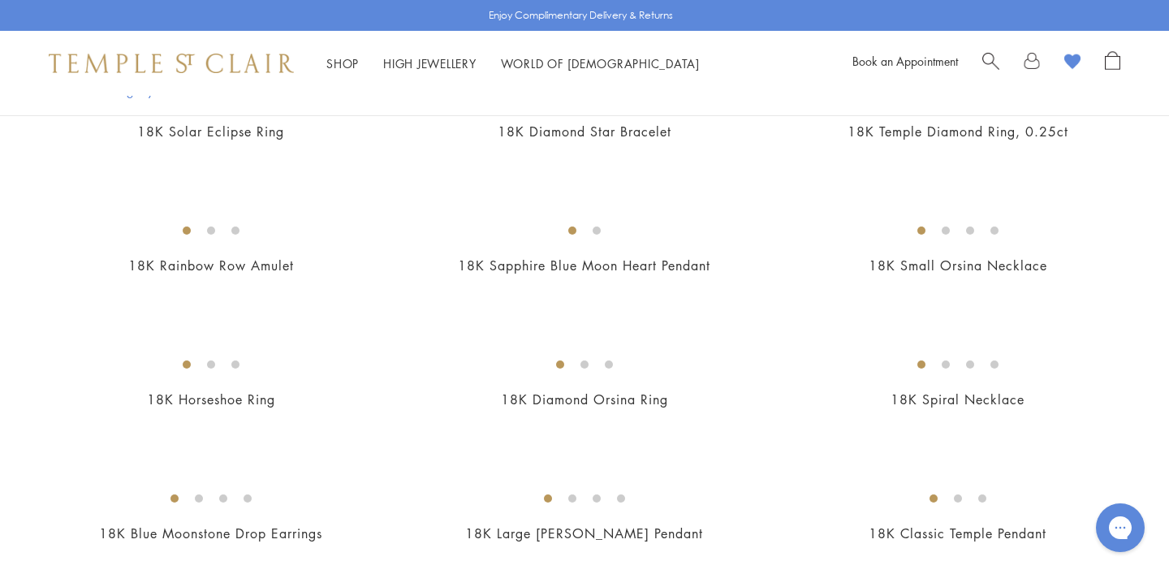
scroll to position [1180, 0]
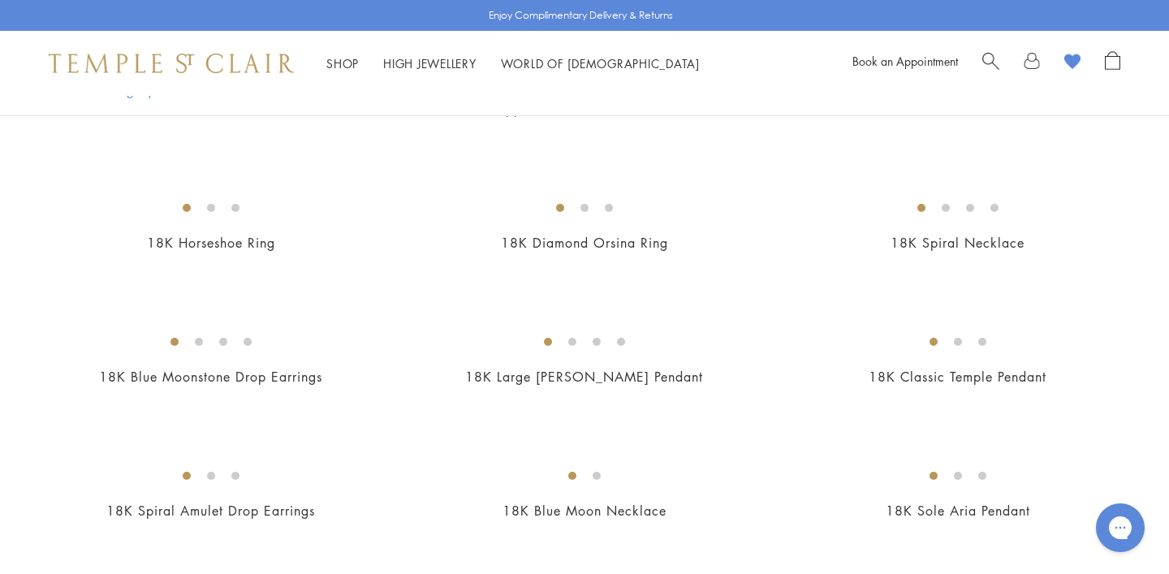
click at [0, 0] on img at bounding box center [0, 0] width 0 height 0
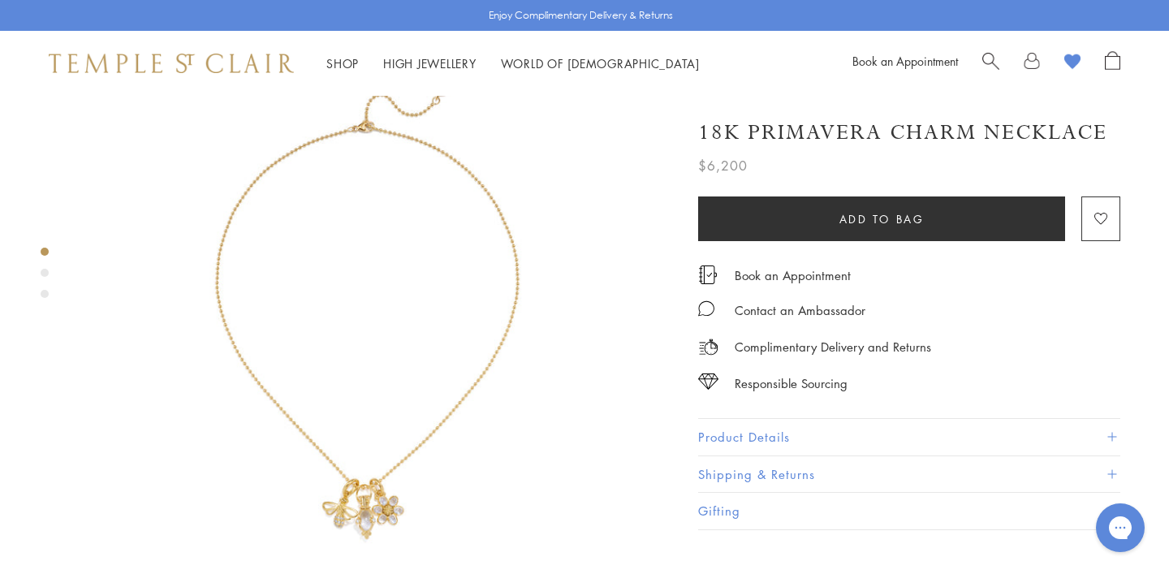
scroll to position [70, 0]
click at [45, 272] on div "Product gallery navigation" at bounding box center [45, 273] width 8 height 8
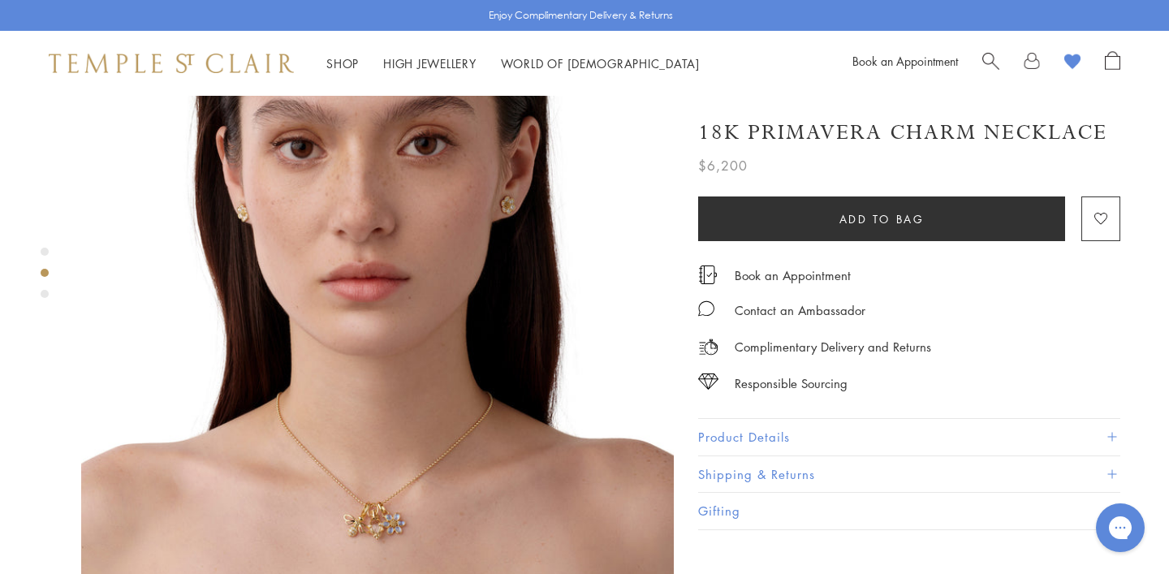
scroll to position [705, 0]
click at [362, 442] on img at bounding box center [377, 304] width 593 height 593
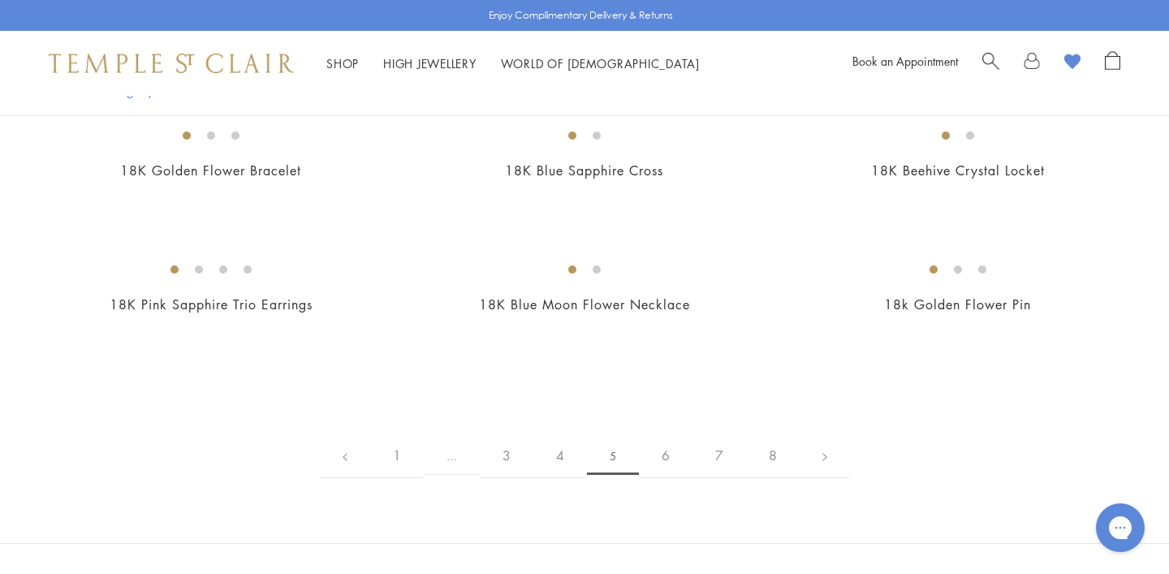
scroll to position [2056, 0]
click at [0, 0] on img at bounding box center [0, 0] width 0 height 0
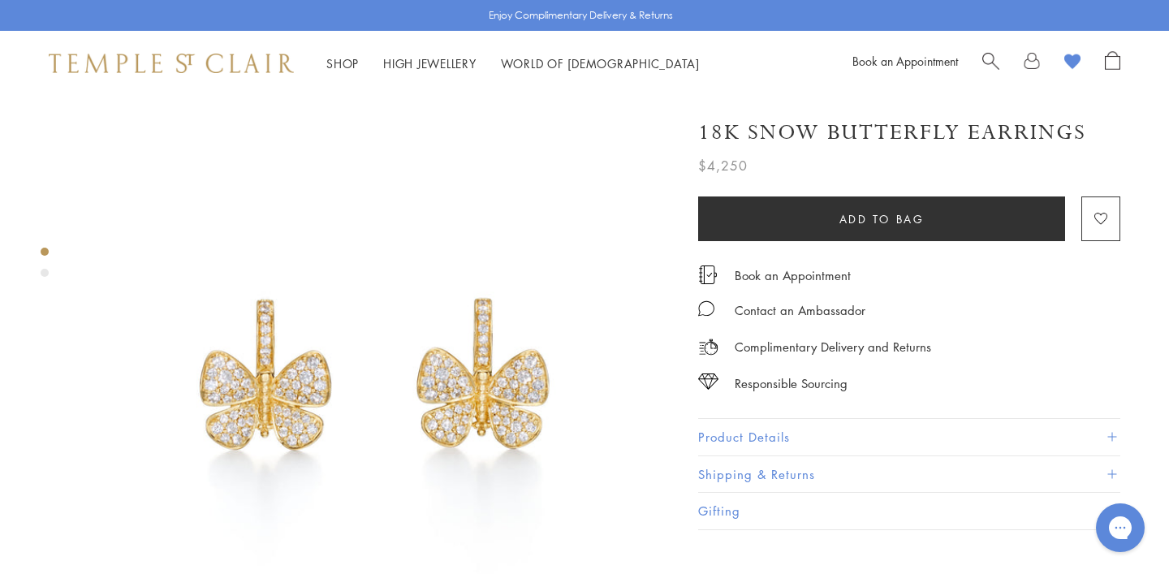
click at [44, 271] on div "Product gallery navigation" at bounding box center [45, 273] width 8 height 8
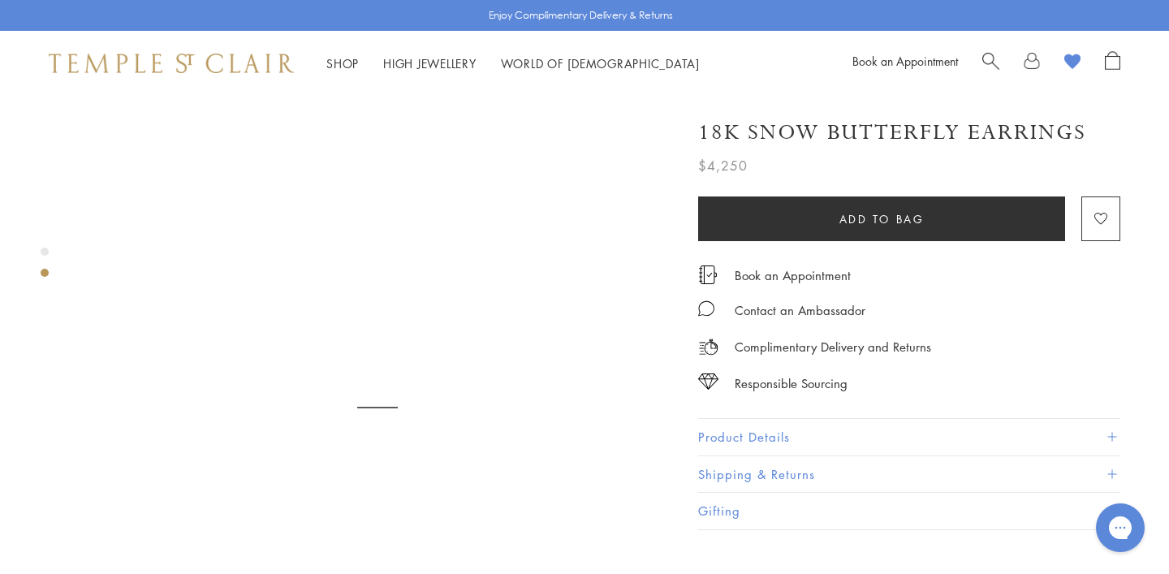
scroll to position [624, 0]
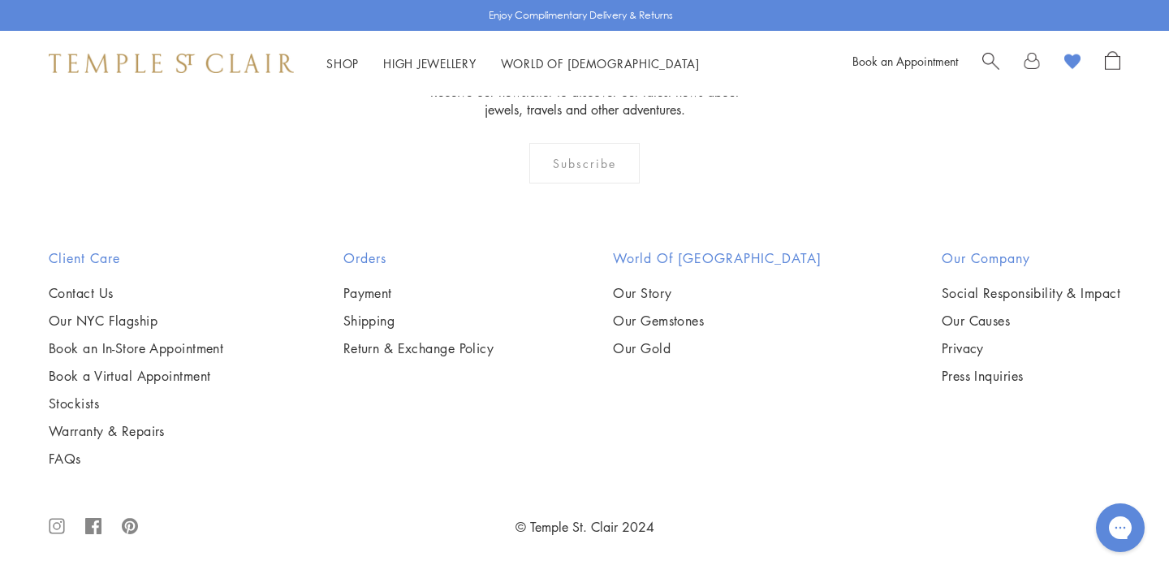
scroll to position [7312, 0]
click at [0, 0] on img at bounding box center [0, 0] width 0 height 0
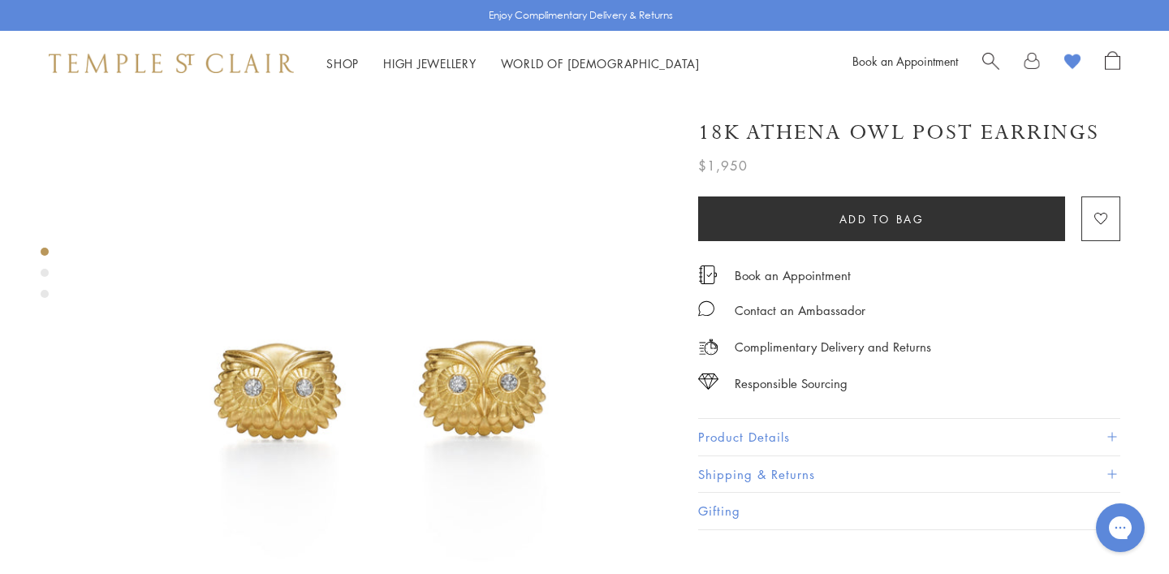
click at [45, 271] on div "Product gallery navigation" at bounding box center [45, 273] width 8 height 8
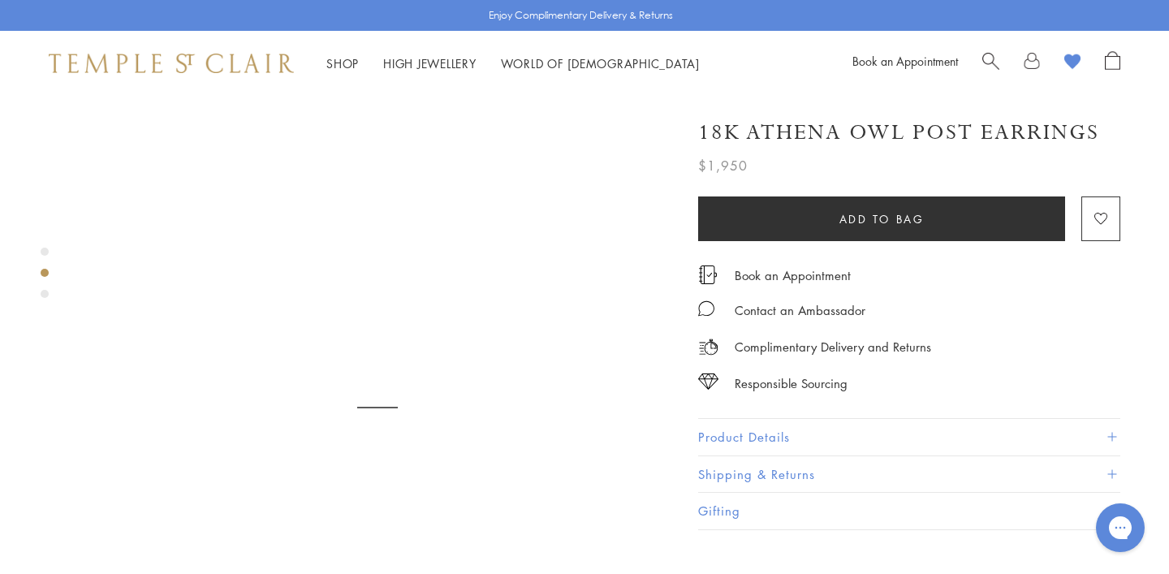
scroll to position [624, 0]
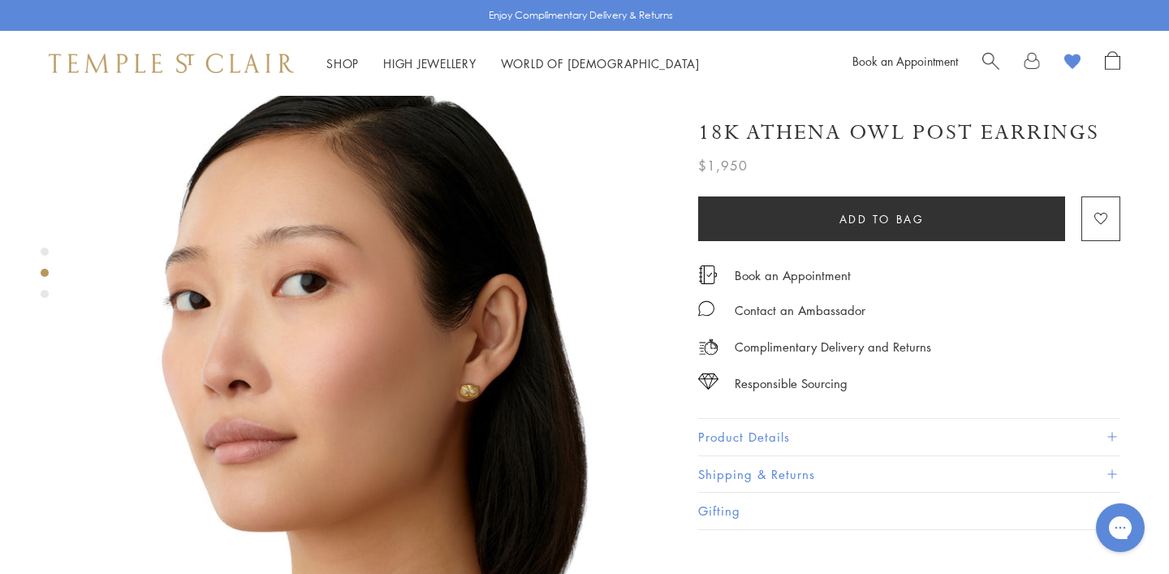
click at [471, 347] on img at bounding box center [377, 385] width 593 height 593
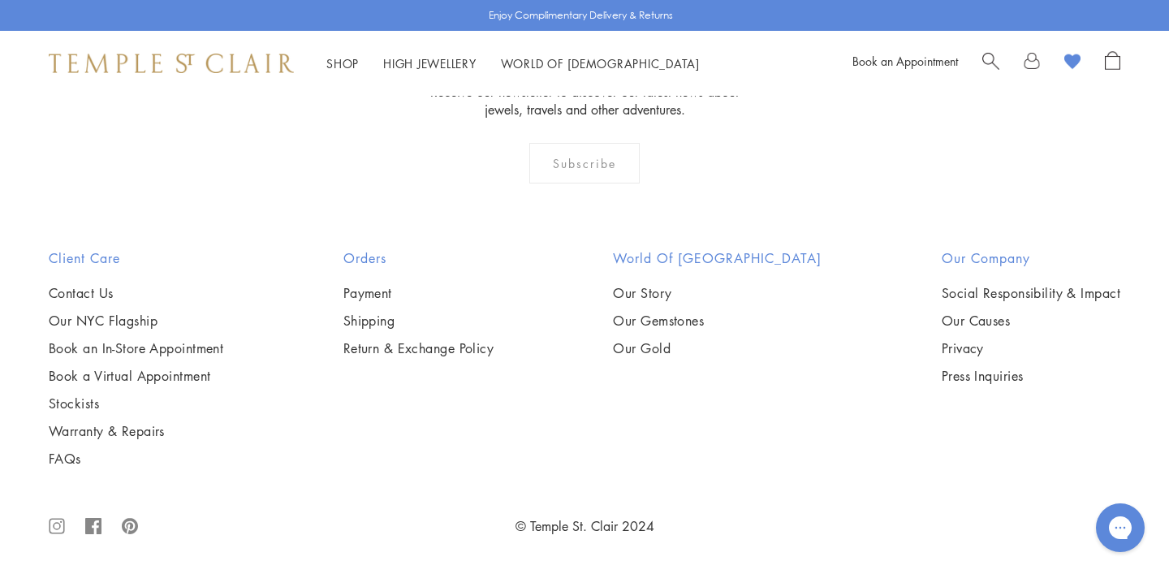
scroll to position [7781, 0]
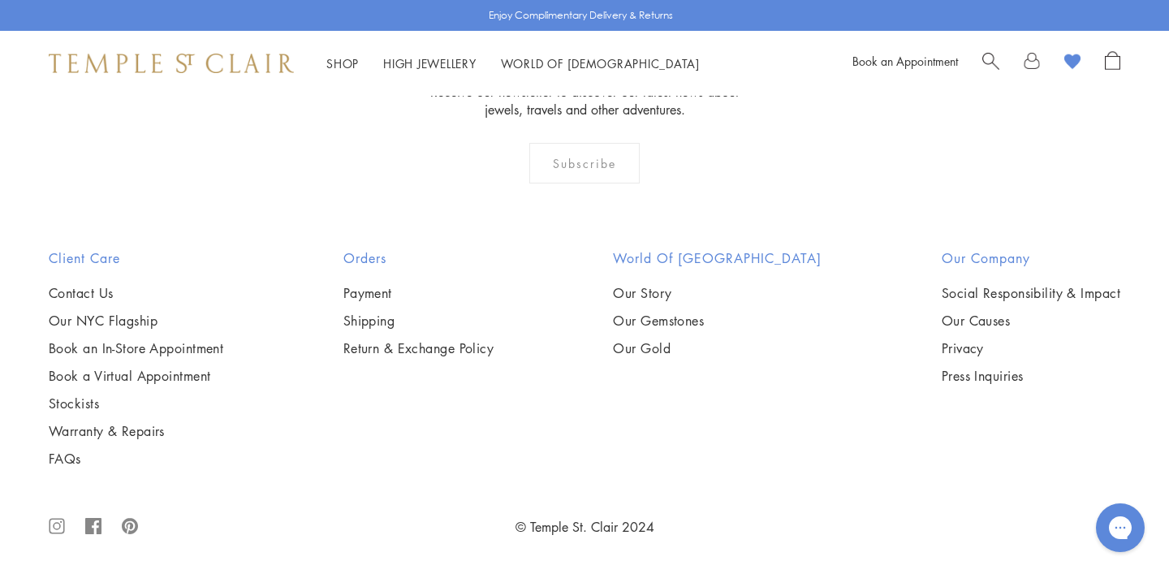
click at [0, 0] on img at bounding box center [0, 0] width 0 height 0
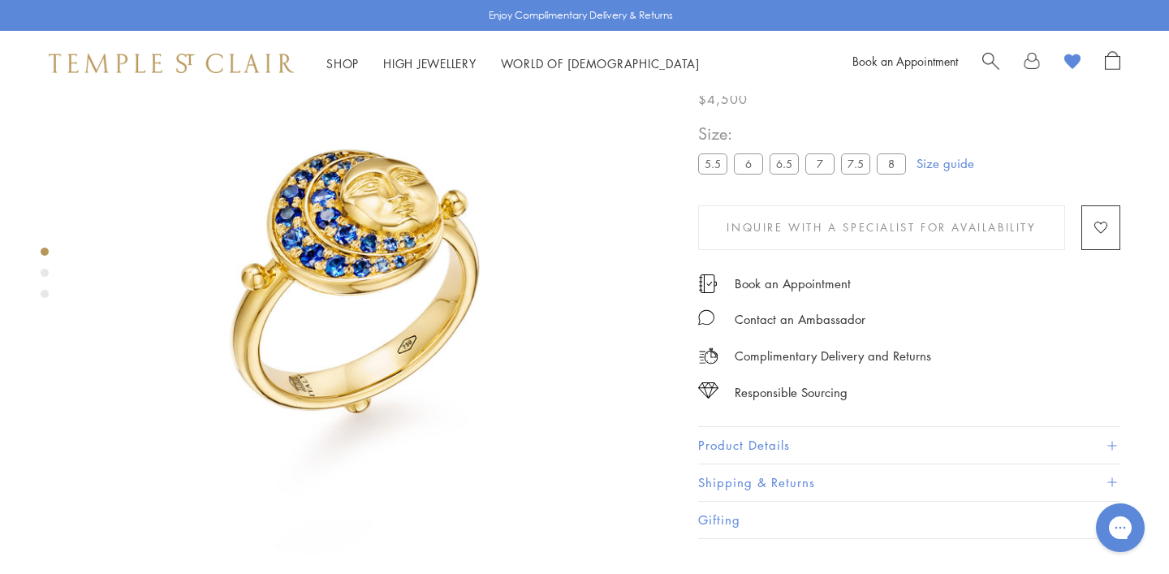
click at [43, 270] on div "Product gallery navigation" at bounding box center [45, 273] width 8 height 8
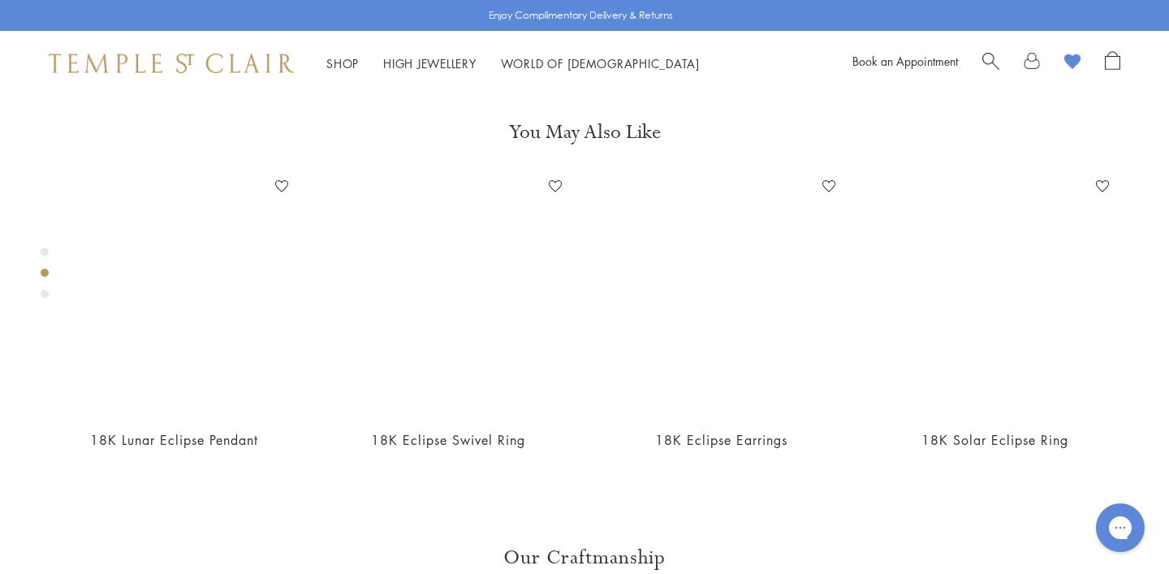
scroll to position [624, 0]
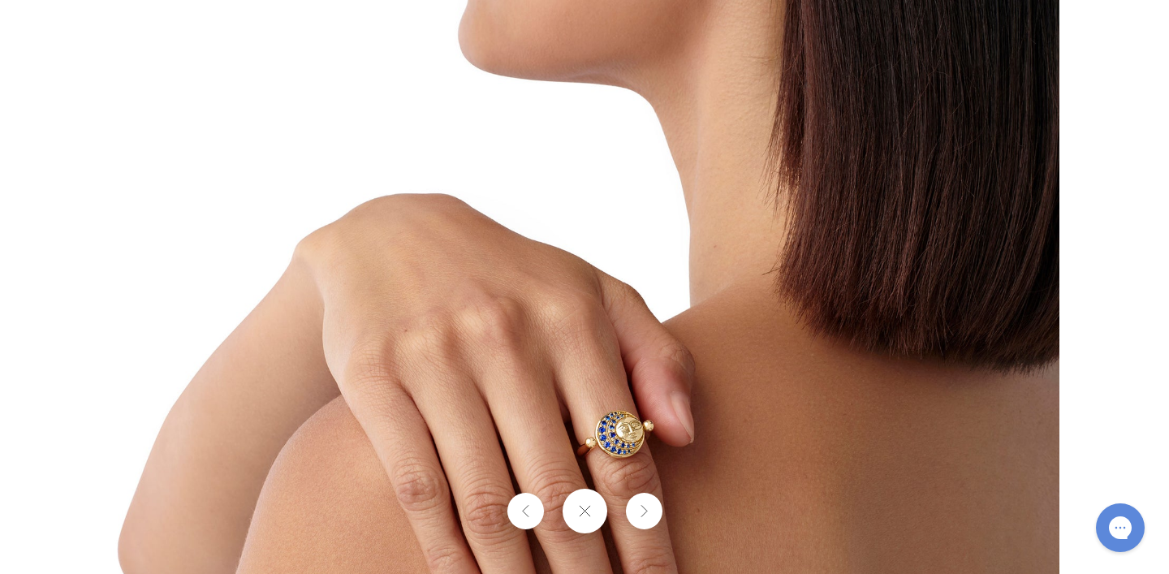
click at [1087, 65] on div at bounding box center [1077, 322] width 1935 height 950
click at [533, 280] on img at bounding box center [585, 322] width 950 height 950
